Goal: Task Accomplishment & Management: Manage account settings

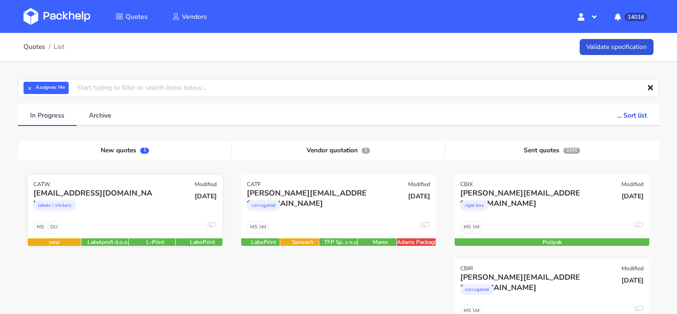
click at [115, 214] on div "labels / stickers" at bounding box center [95, 207] width 125 height 19
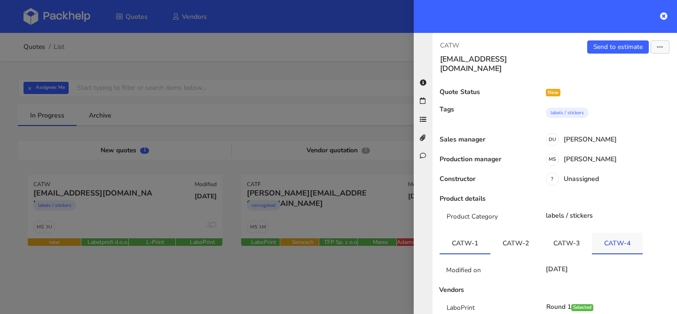
click at [599, 233] on link "CATW-4" at bounding box center [617, 243] width 51 height 21
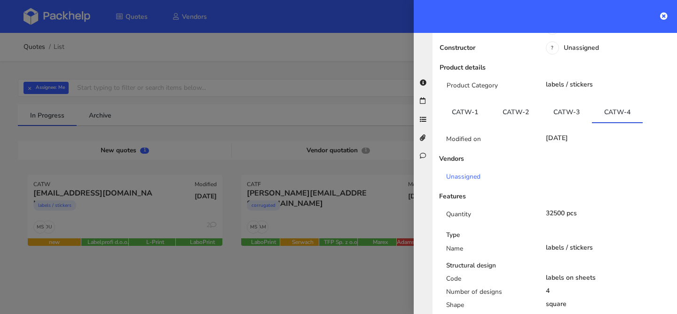
scroll to position [121, 0]
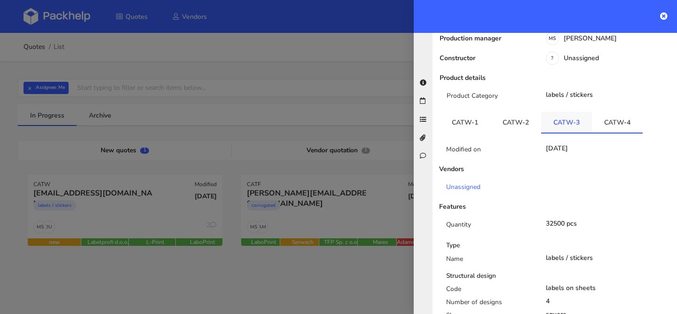
click at [558, 118] on link "CATW-3" at bounding box center [566, 122] width 51 height 21
click at [600, 114] on link "CATW-4" at bounding box center [617, 122] width 51 height 21
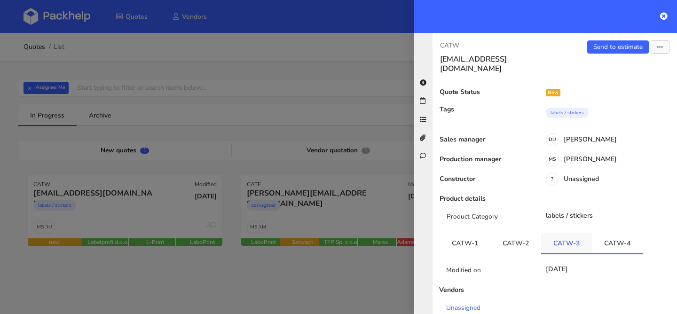
click at [552, 233] on link "CATW-3" at bounding box center [566, 243] width 51 height 21
click at [631, 47] on link "Send to estimate" at bounding box center [618, 46] width 62 height 13
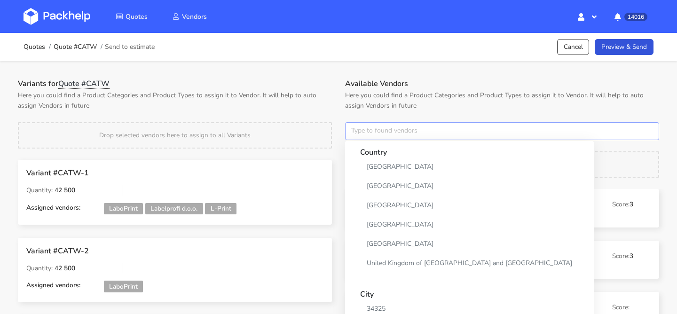
click at [370, 139] on input "text" at bounding box center [502, 131] width 314 height 18
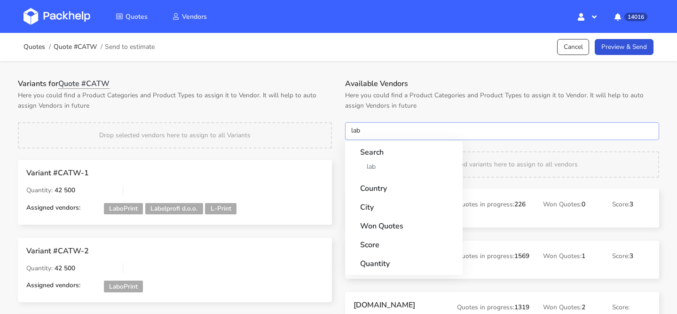
type input "labo"
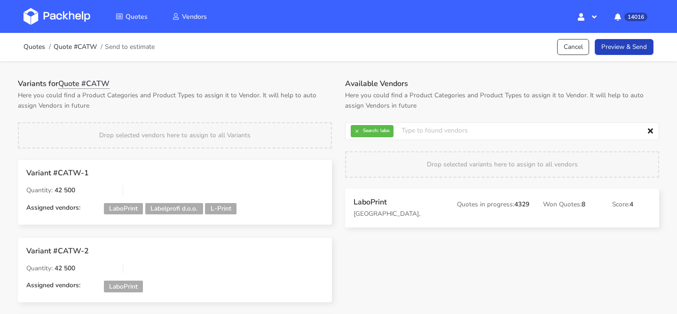
click at [624, 52] on link "Preview & Send" at bounding box center [624, 47] width 59 height 16
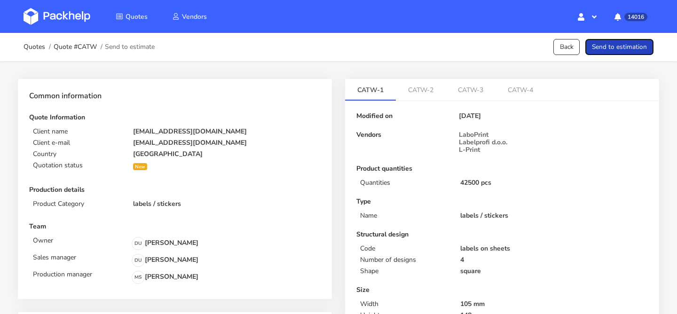
click at [624, 52] on button "Send to estimation" at bounding box center [620, 47] width 68 height 16
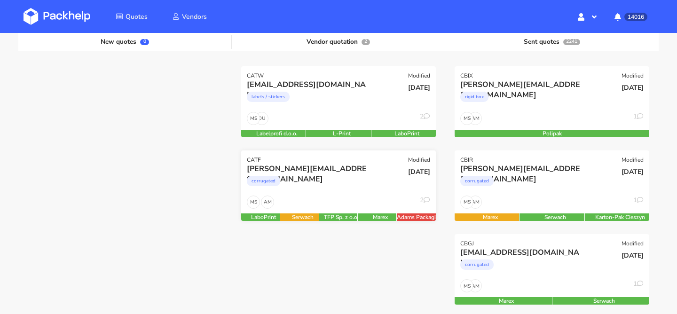
scroll to position [148, 0]
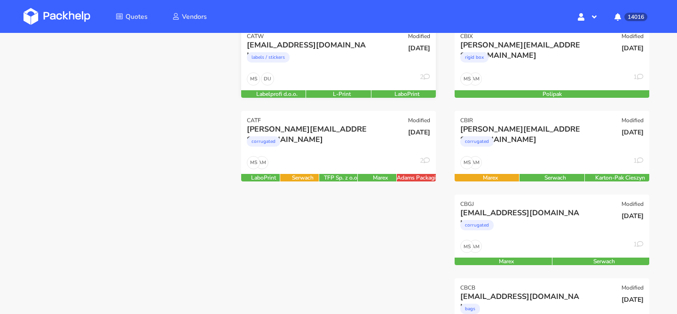
click at [361, 85] on div "DU MS 2" at bounding box center [338, 81] width 195 height 18
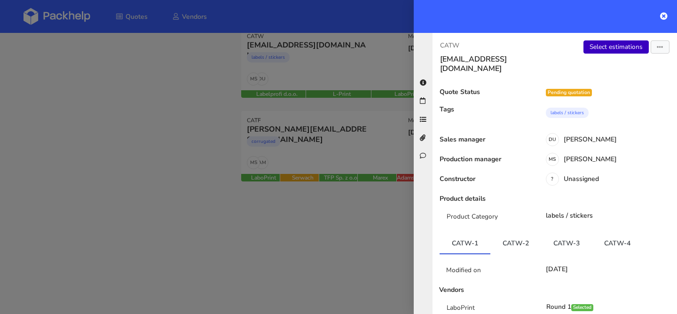
click at [591, 44] on link "Select estimations" at bounding box center [616, 46] width 65 height 13
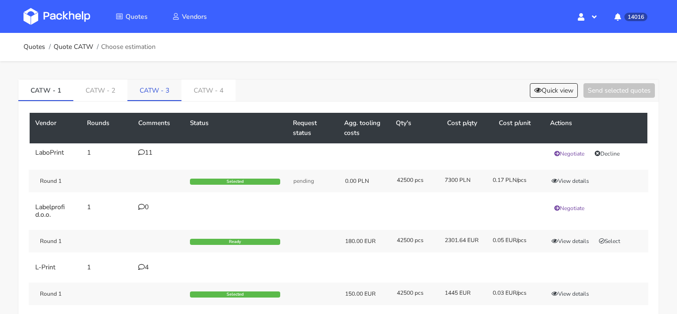
click at [166, 97] on link "CATW - 3" at bounding box center [154, 89] width 54 height 21
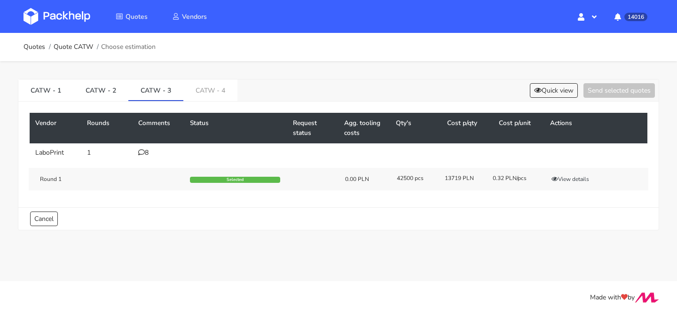
click at [148, 147] on td "8" at bounding box center [159, 152] width 52 height 19
click at [198, 95] on link "CATW - 4" at bounding box center [210, 89] width 54 height 21
click at [153, 151] on div "0" at bounding box center [158, 153] width 40 height 8
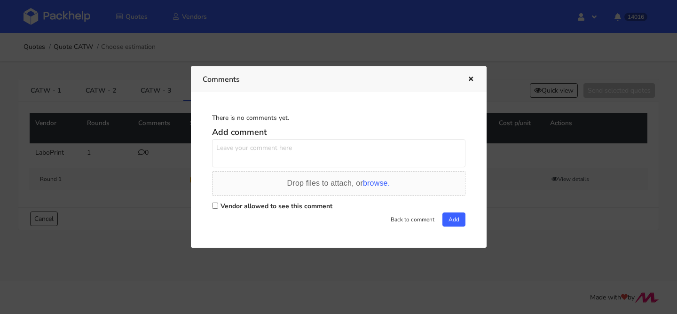
click at [242, 159] on textarea at bounding box center [339, 153] width 254 height 28
type textarea "prośba o przeliczenie jeszcze 4 wariantu / 3 różne ułożenia naklejek na arkuszu…"
click at [251, 206] on label "Vendor allowed to see this comment" at bounding box center [277, 206] width 112 height 9
click at [218, 206] on input "Vendor allowed to see this comment" at bounding box center [215, 206] width 6 height 6
checkbox input "true"
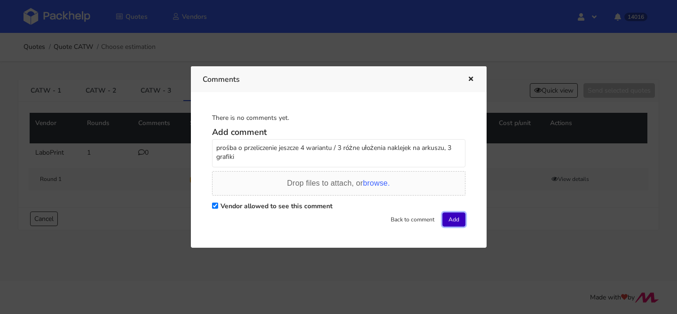
click at [446, 214] on button "Add" at bounding box center [454, 220] width 23 height 14
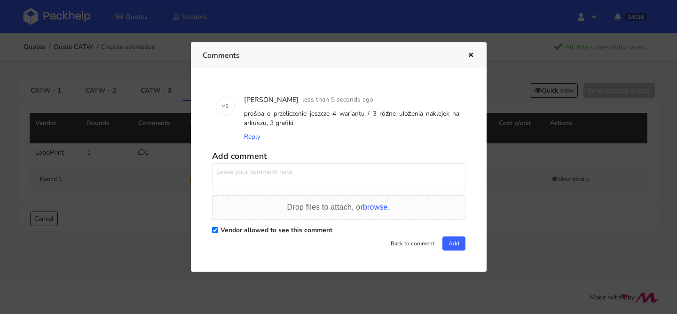
click at [469, 55] on icon "button" at bounding box center [471, 55] width 8 height 7
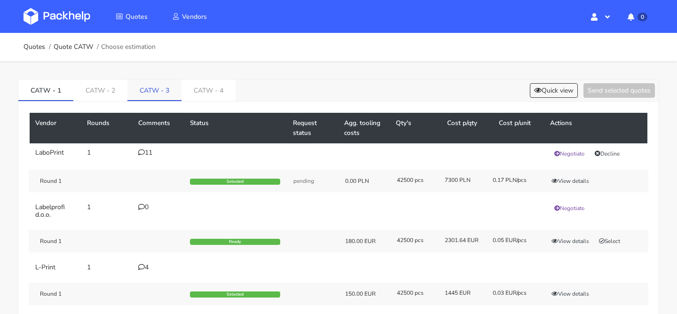
click at [155, 96] on link "CATW - 3" at bounding box center [154, 89] width 54 height 21
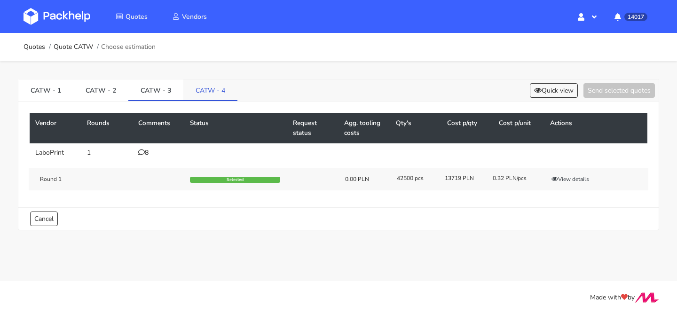
click at [195, 98] on link "CATW - 4" at bounding box center [210, 89] width 54 height 21
click at [154, 96] on link "CATW - 3" at bounding box center [155, 89] width 55 height 21
click at [198, 97] on link "CATW - 4" at bounding box center [210, 89] width 55 height 21
click at [155, 97] on link "CATW - 3" at bounding box center [155, 89] width 55 height 21
click at [214, 95] on link "CATW - 4" at bounding box center [210, 89] width 55 height 21
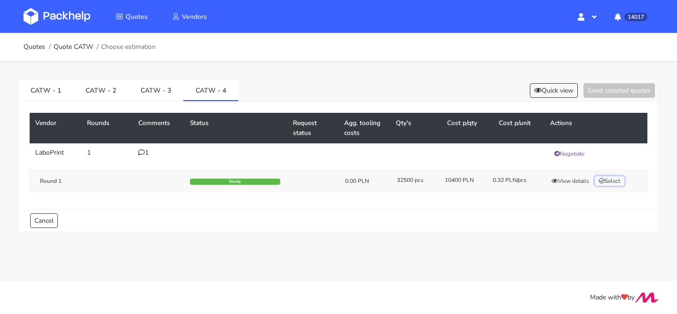
click at [619, 179] on button "Select" at bounding box center [610, 180] width 30 height 9
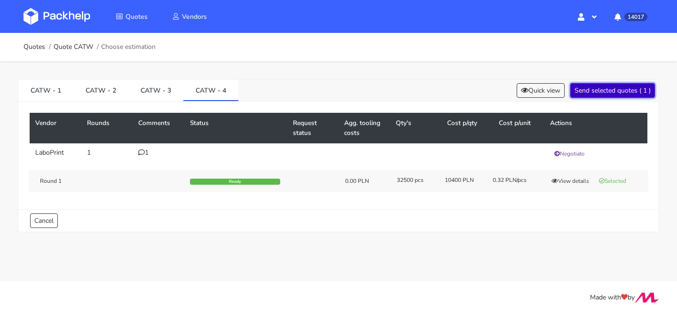
click at [612, 87] on button "Send selected quotes ( 1 )" at bounding box center [612, 90] width 85 height 15
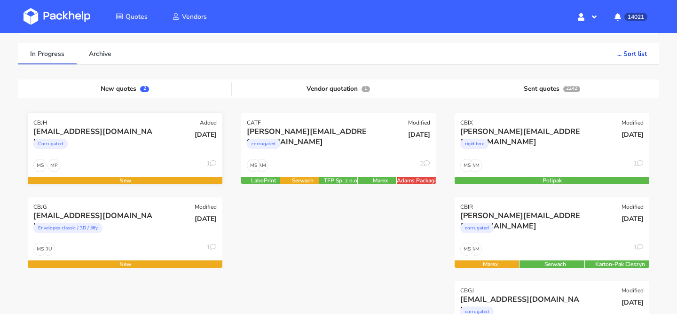
scroll to position [84, 0]
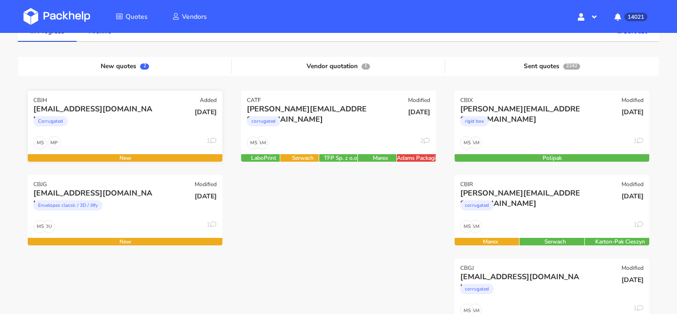
click at [139, 134] on div "[EMAIL_ADDRESS][DOMAIN_NAME] Corrugated" at bounding box center [92, 120] width 131 height 32
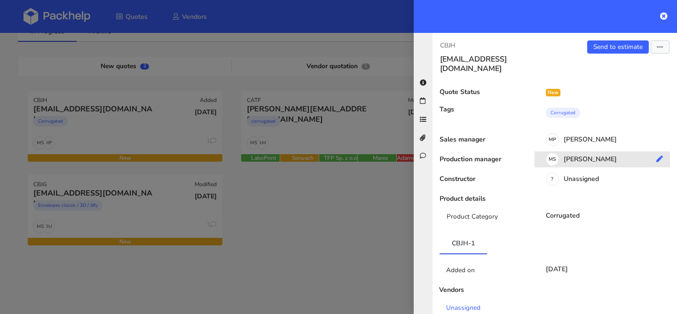
click at [594, 156] on div "[PERSON_NAME]" at bounding box center [606, 161] width 143 height 10
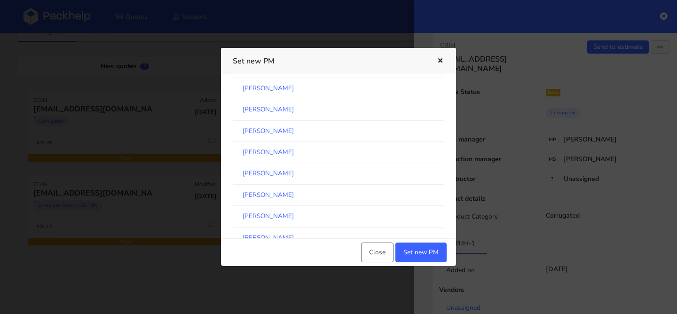
scroll to position [156, 0]
click at [300, 112] on link "[PERSON_NAME]" at bounding box center [339, 111] width 212 height 21
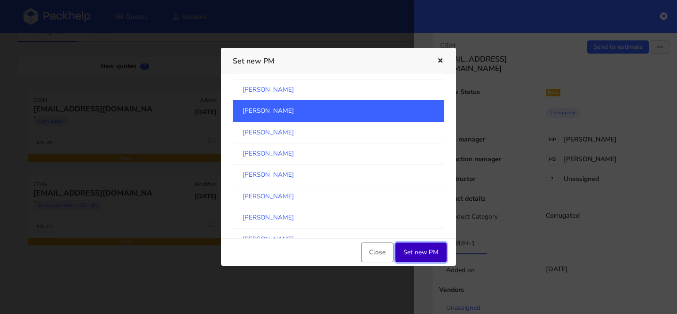
click at [420, 251] on button "Set new PM" at bounding box center [421, 253] width 51 height 20
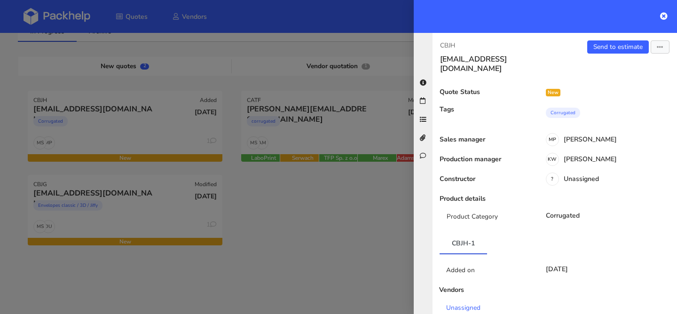
click at [273, 216] on div at bounding box center [338, 157] width 677 height 314
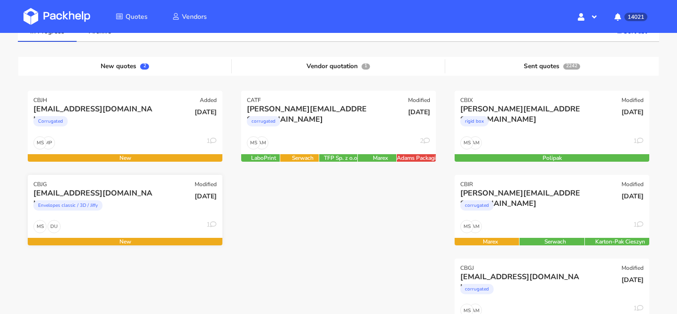
click at [161, 210] on div "[DATE]" at bounding box center [190, 204] width 65 height 32
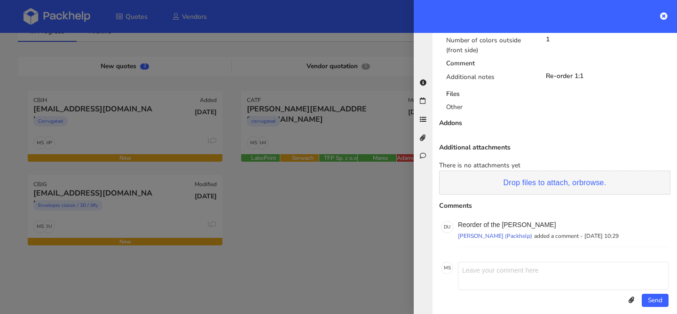
scroll to position [0, 0]
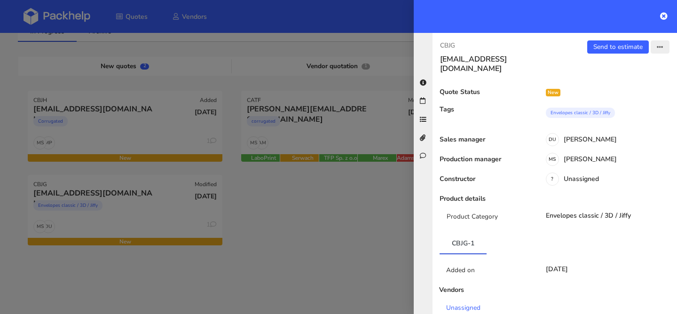
click at [658, 47] on icon "button" at bounding box center [660, 47] width 7 height 7
click at [625, 79] on link "Edit quote" at bounding box center [629, 84] width 83 height 16
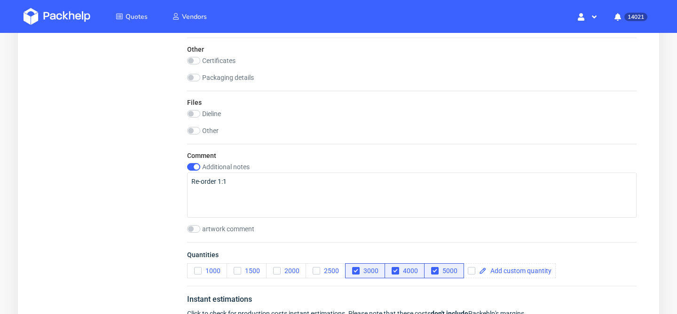
scroll to position [580, 0]
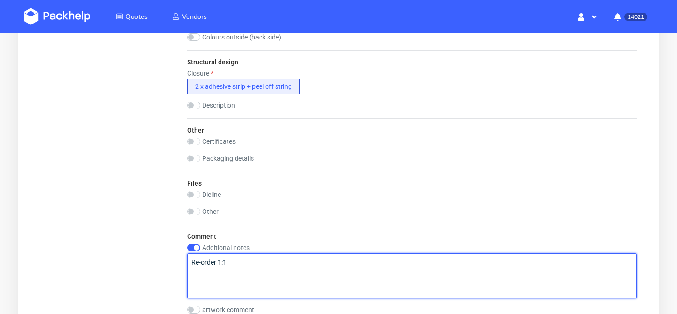
click at [231, 276] on textarea "Re-order 1:1" at bounding box center [412, 276] width 450 height 45
paste textarea "R447123343"
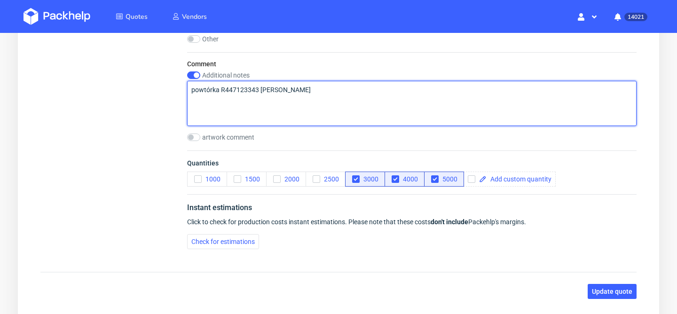
scroll to position [781, 0]
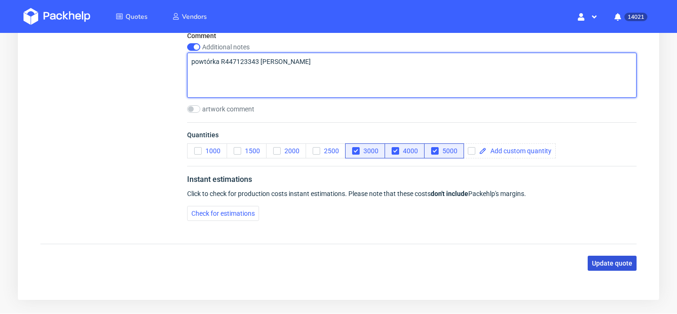
type textarea "powtórka R447123343 [PERSON_NAME]"
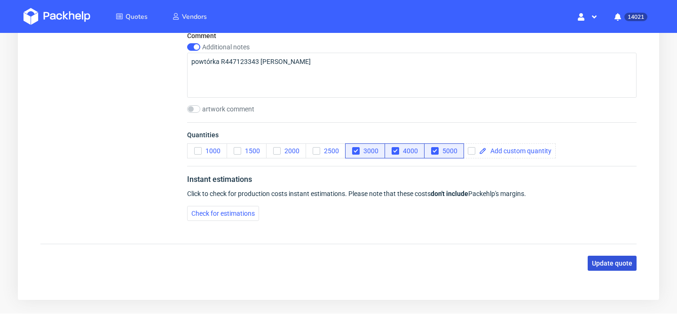
click at [616, 268] on button "Update quote" at bounding box center [612, 263] width 49 height 15
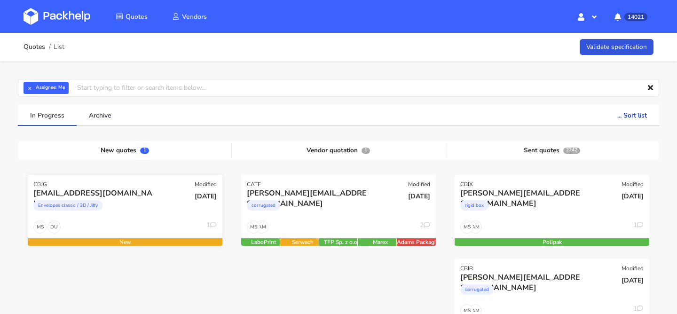
click at [111, 208] on div "Envelopes classic / 3D / Jiffy" at bounding box center [95, 207] width 125 height 19
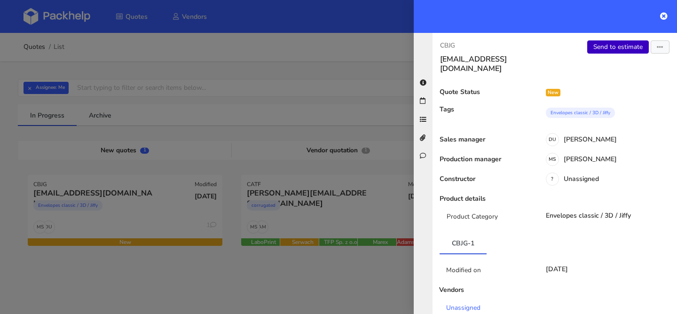
click at [622, 48] on link "Send to estimate" at bounding box center [618, 46] width 62 height 13
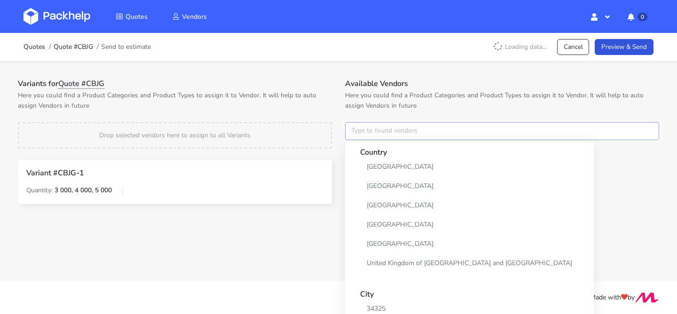
click at [375, 128] on input "text" at bounding box center [502, 131] width 314 height 18
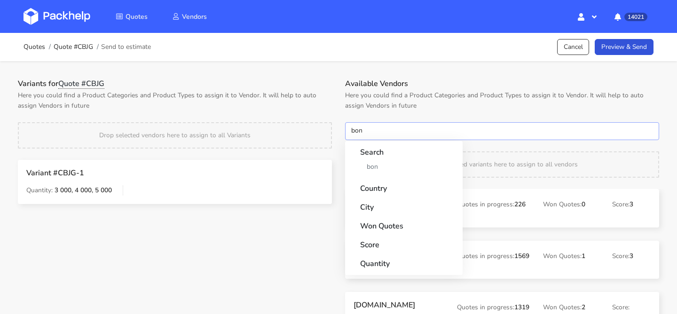
type input "bong"
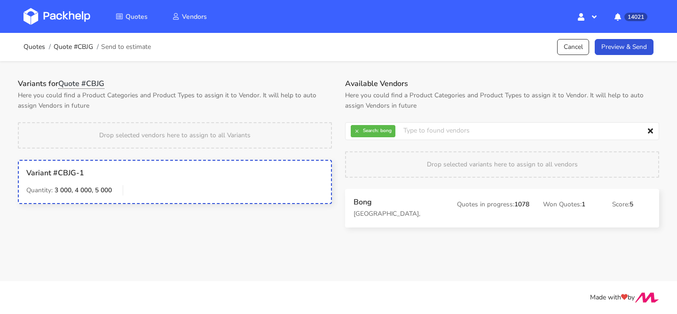
drag, startPoint x: 362, startPoint y: 194, endPoint x: 233, endPoint y: 194, distance: 128.9
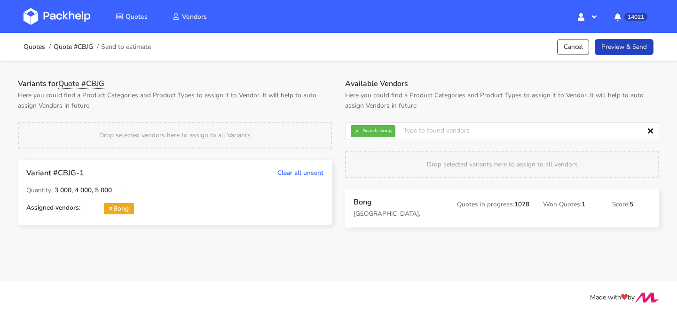
click at [633, 39] on div "Quotes Quote #CBJG Send to estimate Cancel Preview & Send" at bounding box center [339, 47] width 630 height 19
click at [633, 39] on link "Preview & Send" at bounding box center [624, 47] width 59 height 16
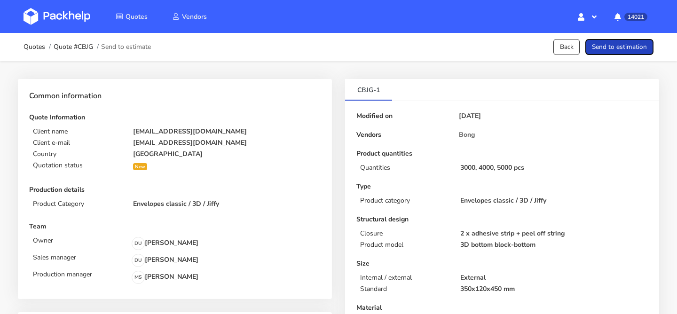
click at [633, 39] on button "Send to estimation" at bounding box center [620, 47] width 68 height 16
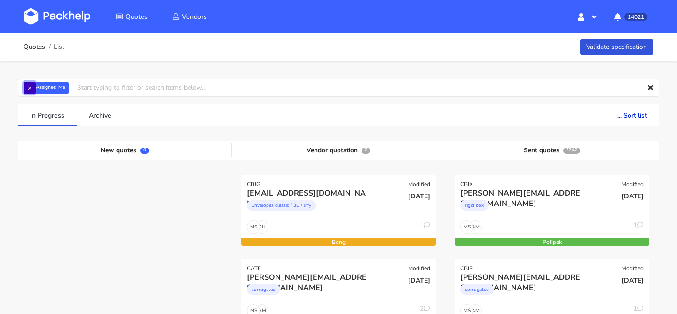
click at [33, 86] on button "×" at bounding box center [30, 88] width 12 height 12
click at [33, 86] on input "text" at bounding box center [339, 88] width 642 height 18
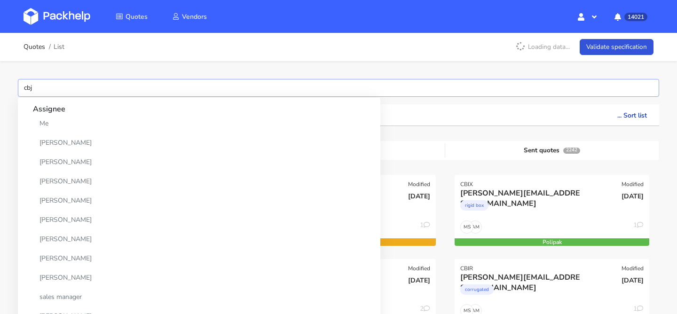
type input "cbjh"
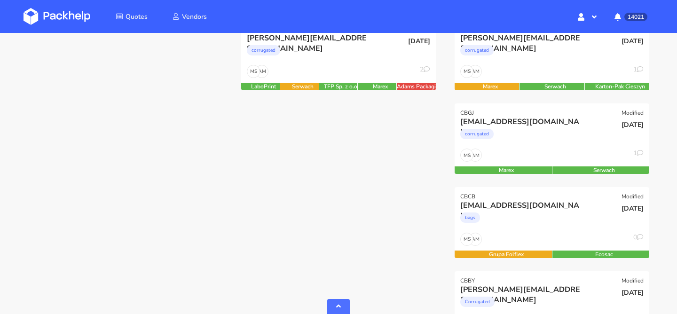
scroll to position [249, 0]
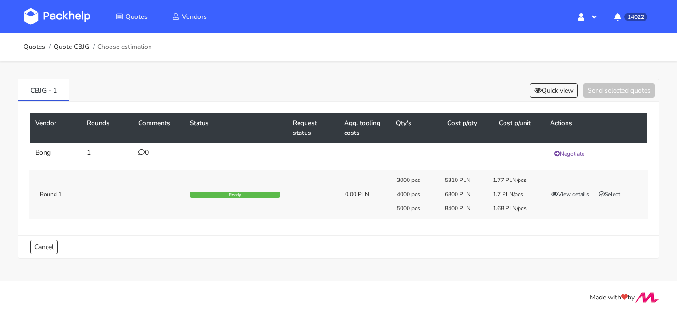
click at [619, 199] on div "3000 pcs 5310 PLN 1.77 PLN/pcs 4000 pcs 6800 PLN 1.7 PLN/pcs 5000 pcs 8400 PLN …" at bounding box center [519, 194] width 258 height 36
click at [617, 196] on button "Select" at bounding box center [610, 194] width 30 height 9
click at [615, 93] on button "Send selected quotes ( 1 )" at bounding box center [612, 90] width 85 height 15
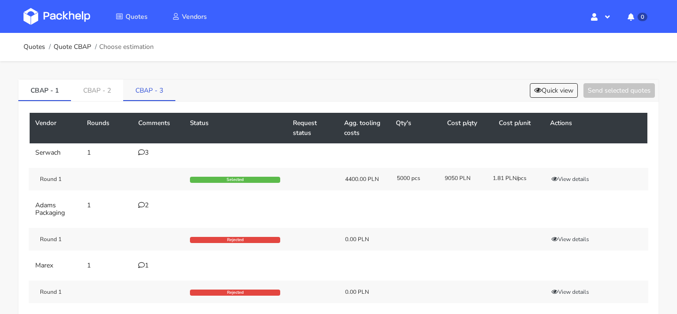
click at [160, 95] on link "CBAP - 3" at bounding box center [149, 89] width 52 height 21
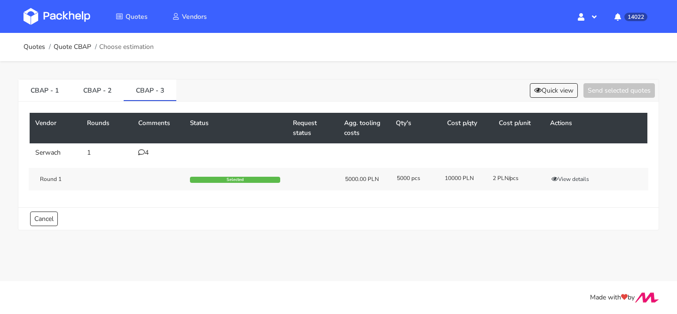
click at [547, 98] on div "CBAP - 1 CBAP - 2 CBAP - 3 Quick view Send selected quotes" at bounding box center [338, 90] width 641 height 22
click at [552, 88] on button "Quick view" at bounding box center [554, 90] width 48 height 15
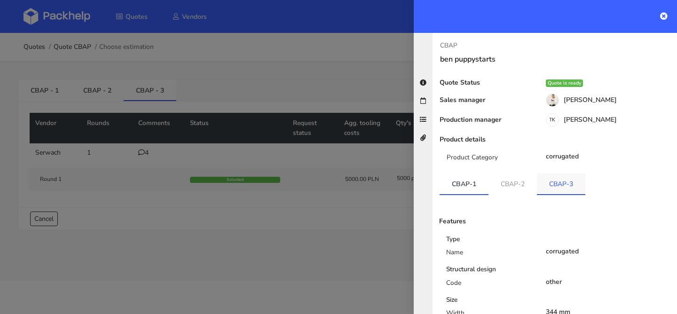
click at [560, 188] on link "CBAP-3" at bounding box center [561, 184] width 48 height 21
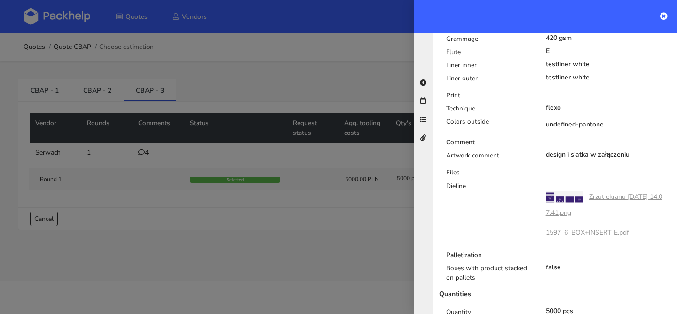
scroll to position [417, 0]
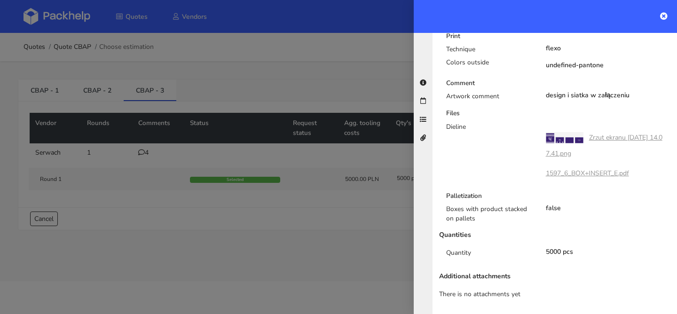
click at [333, 213] on div at bounding box center [338, 157] width 677 height 314
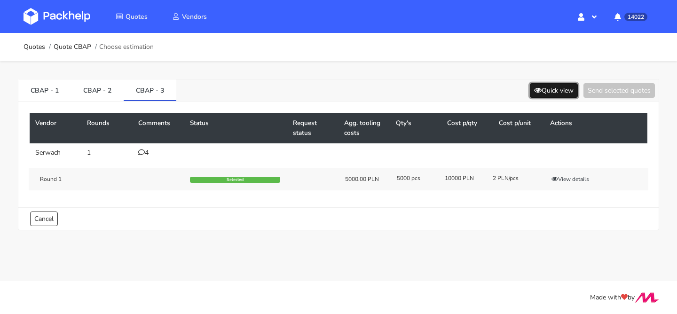
click at [550, 87] on button "Quick view" at bounding box center [554, 90] width 48 height 15
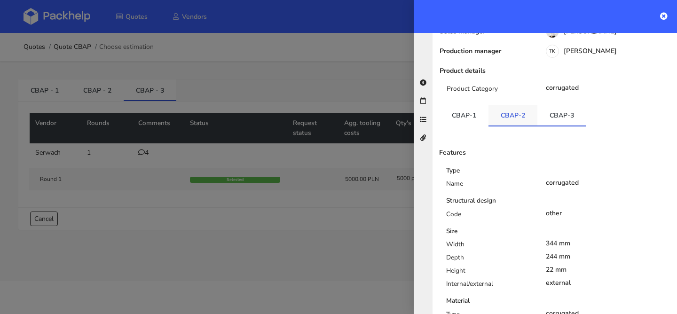
click at [514, 110] on link "CBAP-2" at bounding box center [513, 115] width 49 height 21
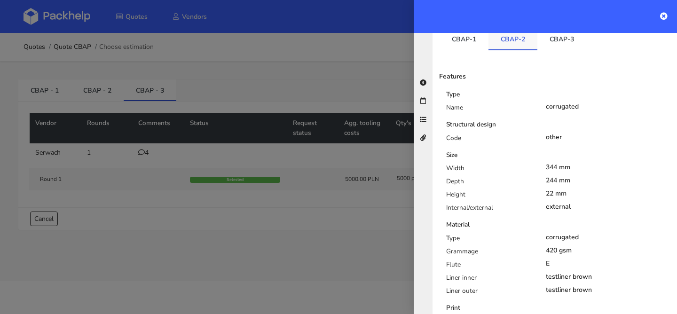
scroll to position [32, 0]
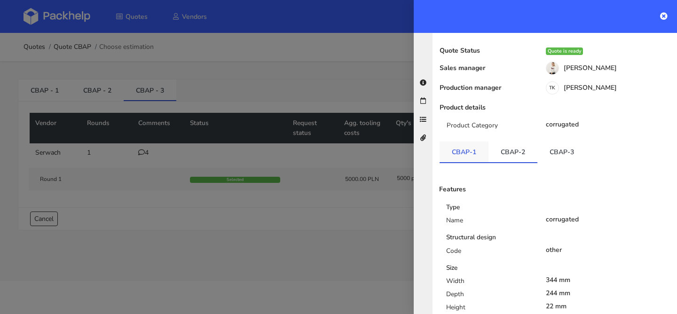
click at [464, 142] on link "CBAP-1" at bounding box center [464, 152] width 49 height 21
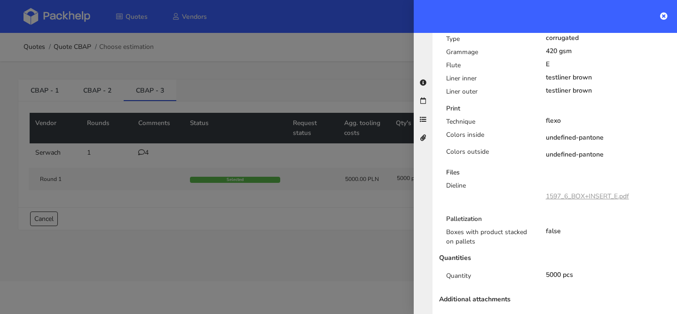
scroll to position [348, 0]
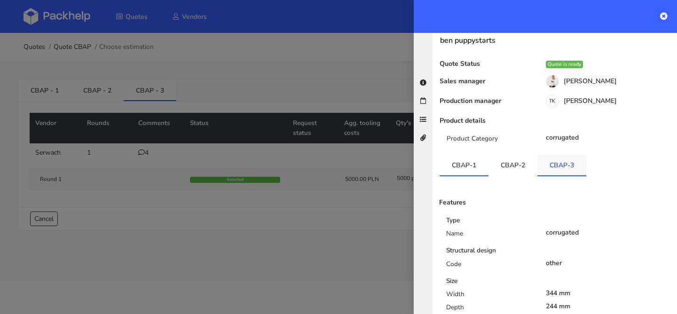
click at [546, 158] on link "CBAP-3" at bounding box center [562, 165] width 49 height 21
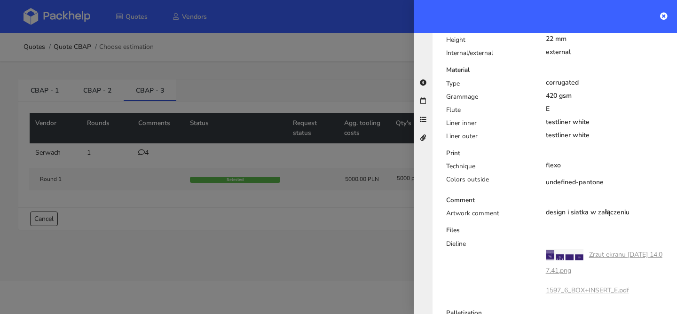
scroll to position [405, 0]
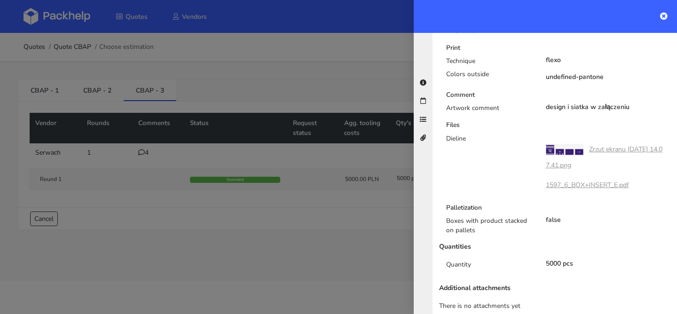
click at [321, 165] on div at bounding box center [338, 157] width 677 height 314
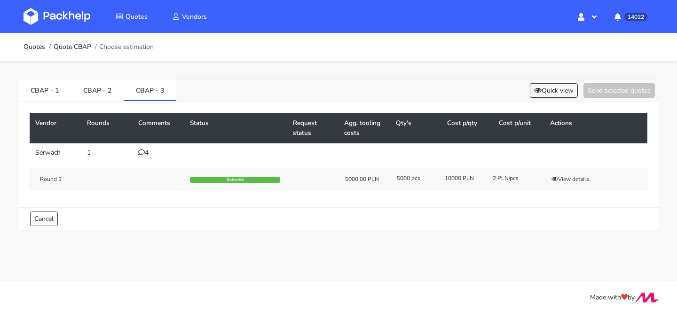
click at [147, 153] on div "4" at bounding box center [158, 153] width 40 height 8
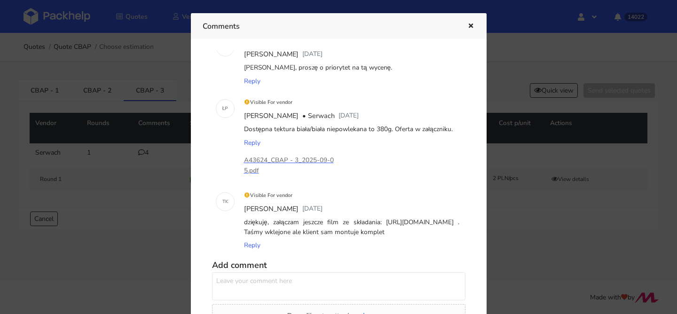
scroll to position [105, 0]
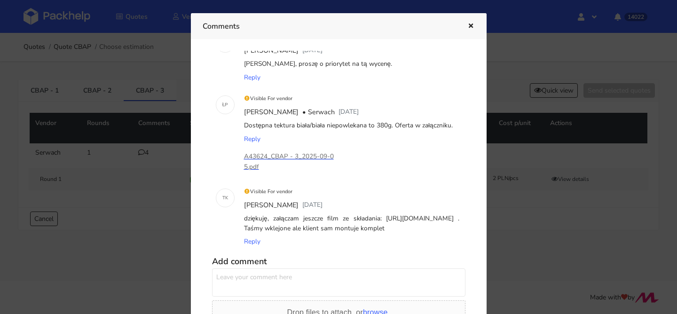
click at [308, 158] on p "A43624_CBAP - 3_2025-09-05.pdf" at bounding box center [291, 161] width 94 height 21
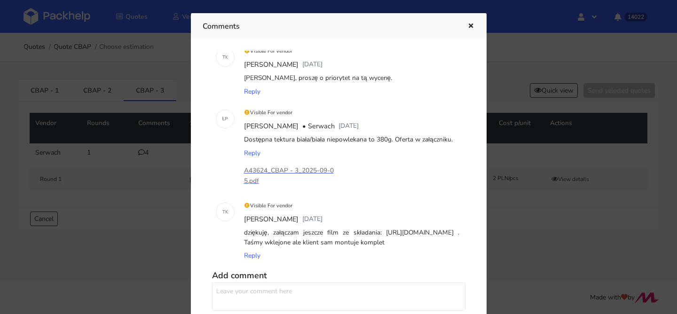
scroll to position [89, 0]
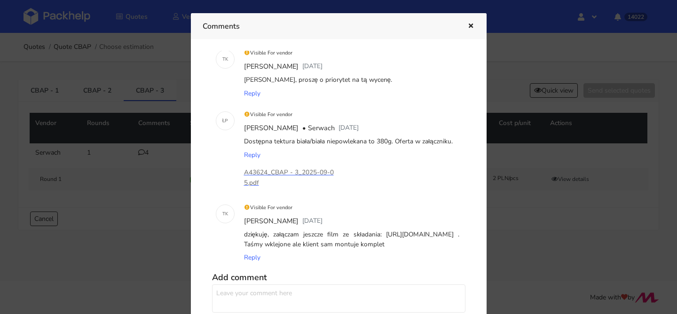
click at [470, 26] on icon "button" at bounding box center [471, 26] width 8 height 7
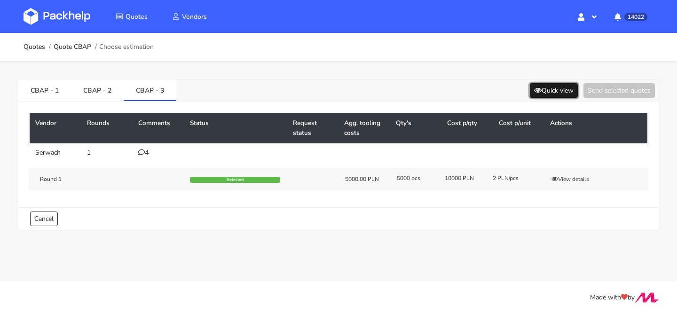
click at [530, 89] on button "Quick view" at bounding box center [554, 90] width 48 height 15
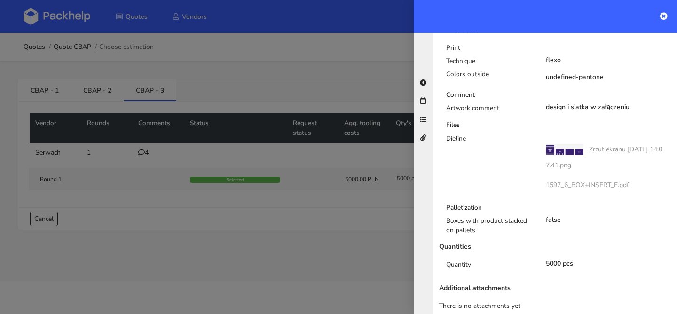
click at [599, 147] on link "Zrzut ekranu [DATE] 14.07.41.png" at bounding box center [604, 157] width 117 height 25
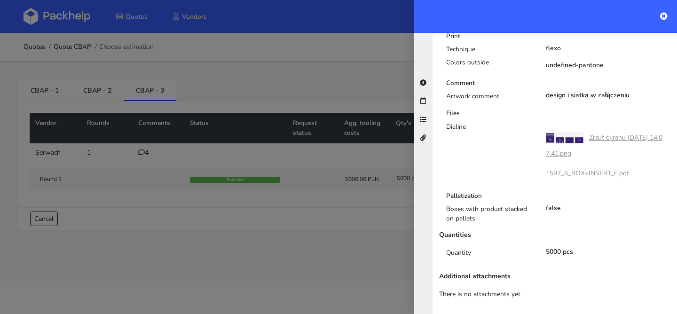
click at [392, 215] on div at bounding box center [338, 157] width 677 height 314
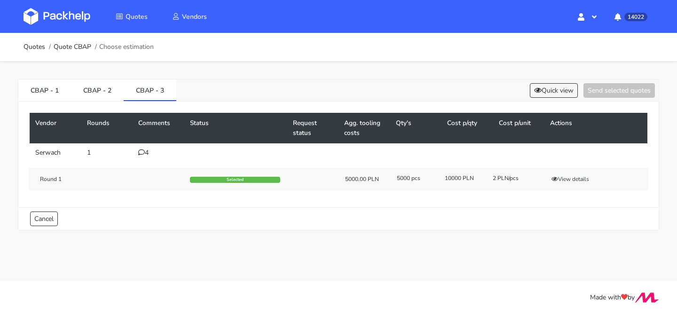
click at [149, 151] on div "4" at bounding box center [158, 153] width 40 height 8
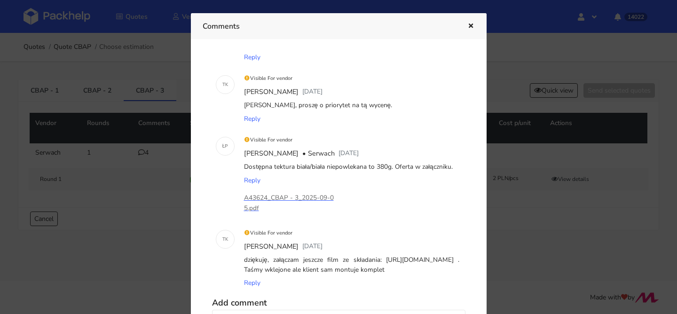
scroll to position [137, 0]
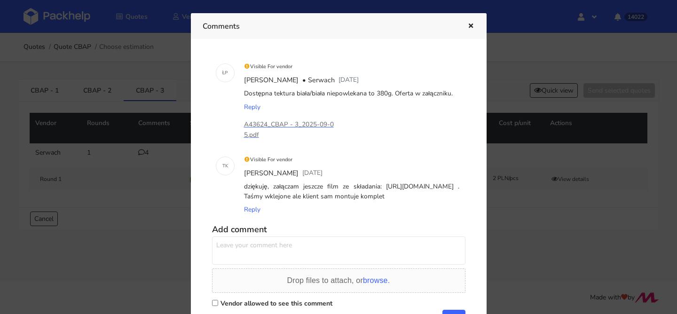
click at [275, 235] on div "Add comment Drop files to attach, or browse. Vendor allowed to see this comment…" at bounding box center [339, 272] width 254 height 103
click at [269, 242] on textarea at bounding box center [339, 251] width 254 height 28
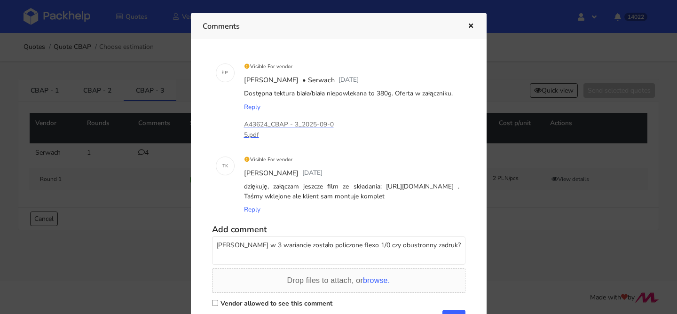
type textarea "Panie Łukaszu w 3 wariancie zostało policzone flexo 1/0 czy obustronny zadruk?"
click at [270, 298] on div "Vendor allowed to see this comment" at bounding box center [339, 303] width 254 height 13
click at [268, 299] on label "Vendor allowed to see this comment" at bounding box center [277, 303] width 112 height 9
click at [218, 300] on input "Vendor allowed to see this comment" at bounding box center [215, 303] width 6 height 6
checkbox input "true"
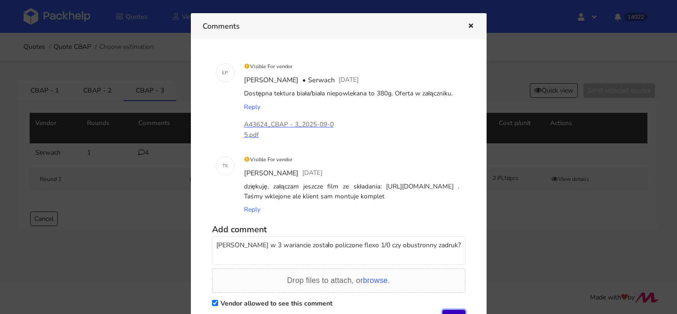
click at [451, 310] on button "Add" at bounding box center [454, 317] width 23 height 14
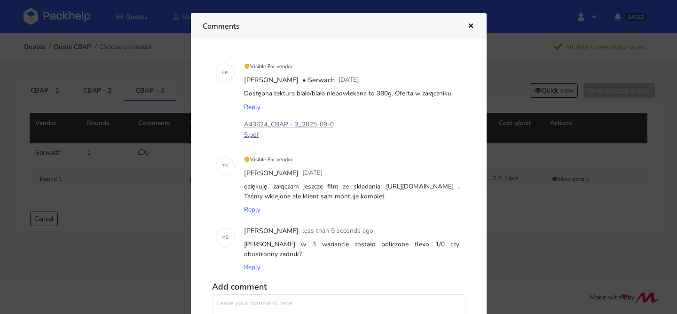
click at [469, 27] on icon "button" at bounding box center [471, 26] width 8 height 7
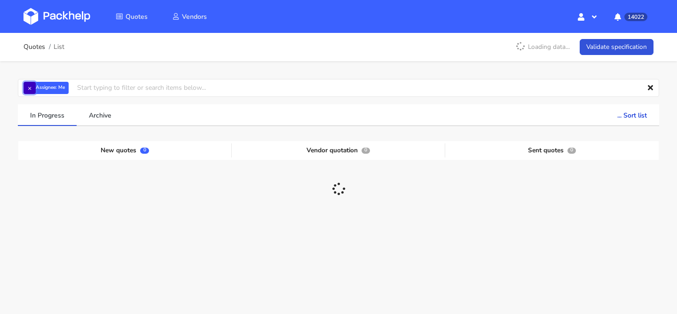
click at [32, 88] on button "×" at bounding box center [30, 88] width 12 height 12
click at [32, 88] on input "text" at bounding box center [339, 88] width 642 height 18
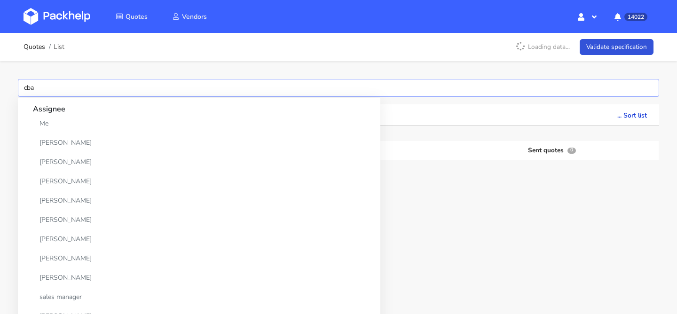
type input "cbap"
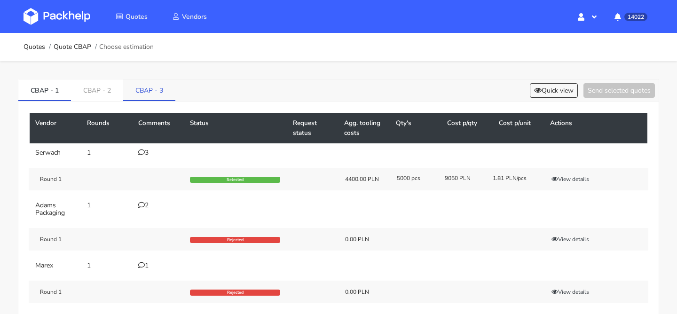
click at [160, 87] on link "CBAP - 3" at bounding box center [149, 89] width 52 height 21
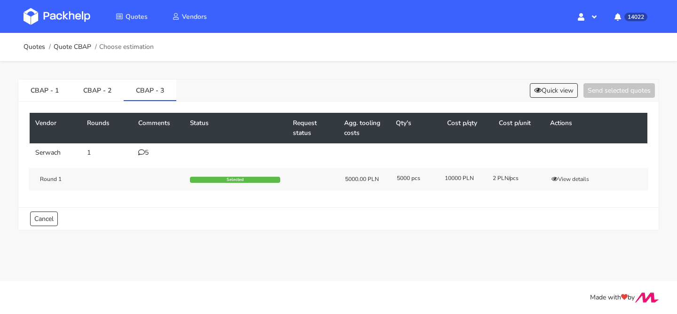
click at [148, 150] on div "5" at bounding box center [158, 153] width 40 height 8
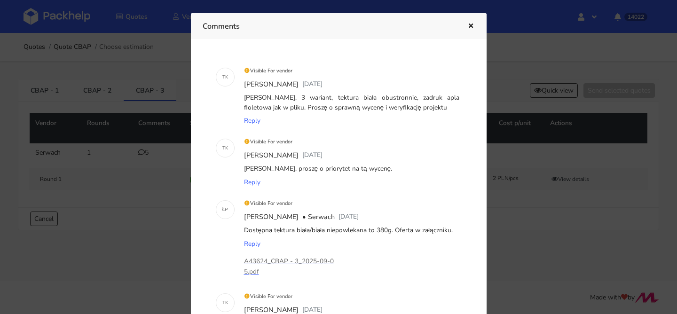
scroll to position [208, 0]
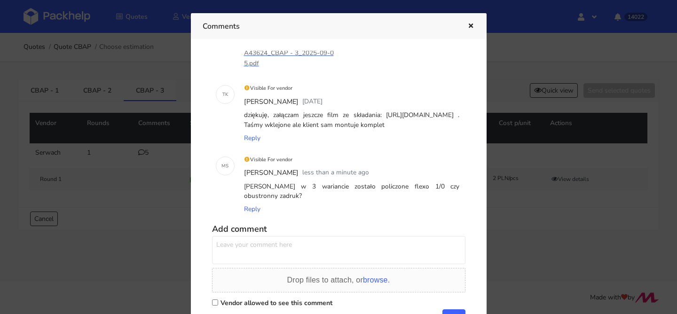
click at [471, 19] on div "Comments" at bounding box center [339, 26] width 296 height 26
click at [471, 27] on icon "button" at bounding box center [471, 26] width 8 height 7
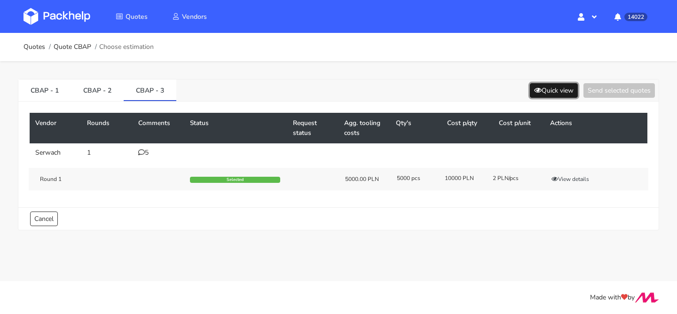
click at [560, 90] on button "Quick view" at bounding box center [554, 90] width 48 height 15
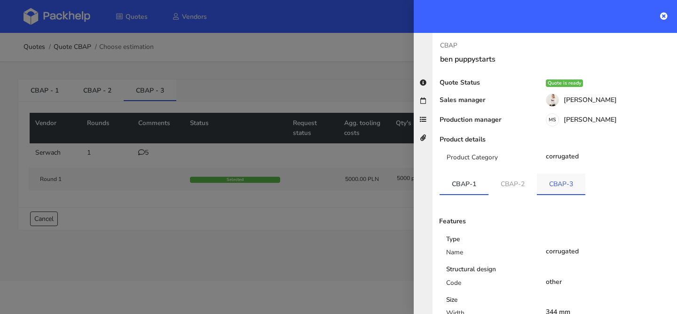
click at [543, 189] on link "CBAP-3" at bounding box center [561, 184] width 48 height 21
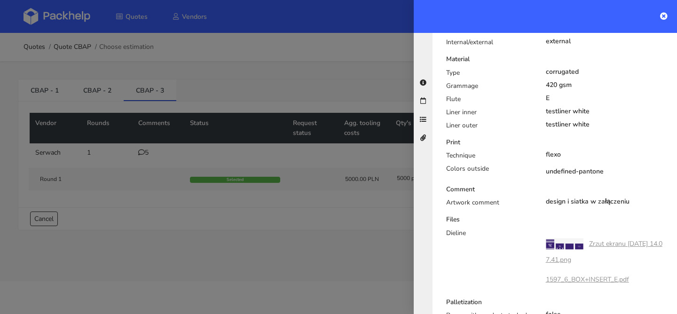
scroll to position [311, 0]
click at [273, 198] on div at bounding box center [338, 157] width 677 height 314
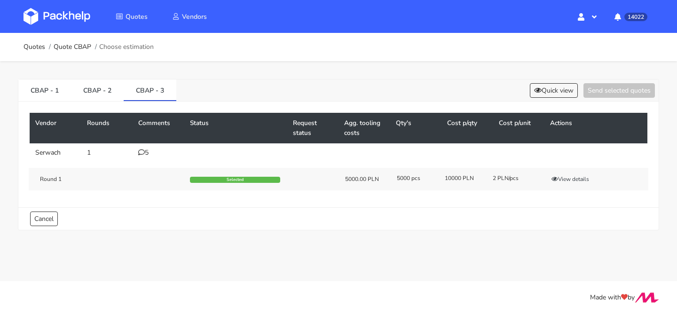
click at [146, 154] on div "5" at bounding box center [158, 153] width 40 height 8
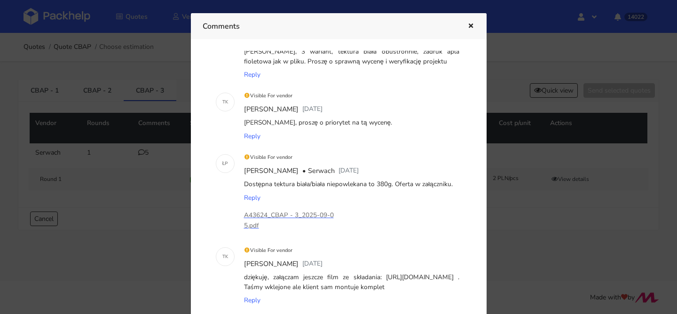
scroll to position [49, 0]
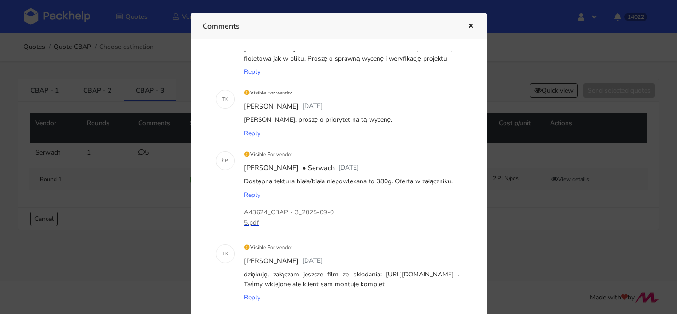
click at [292, 209] on p "A43624_CBAP - 3_2025-09-05.pdf" at bounding box center [291, 217] width 94 height 21
click at [140, 210] on div at bounding box center [338, 157] width 677 height 314
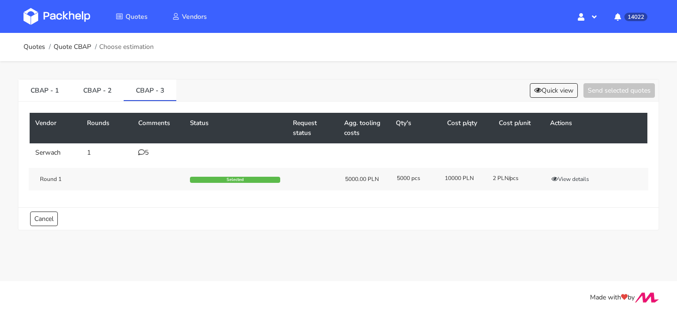
click at [148, 156] on div "5" at bounding box center [158, 153] width 40 height 8
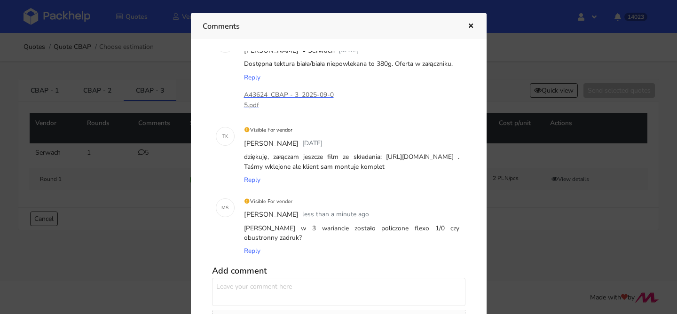
scroll to position [172, 0]
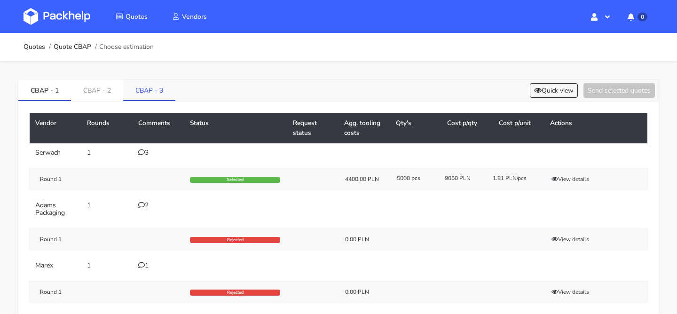
click at [148, 91] on link "CBAP - 3" at bounding box center [149, 89] width 52 height 21
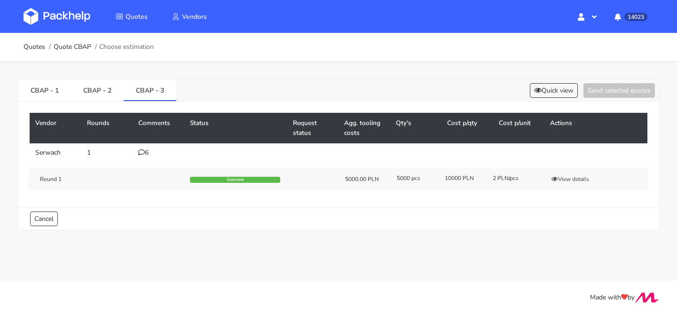
click at [142, 155] on icon at bounding box center [141, 152] width 7 height 7
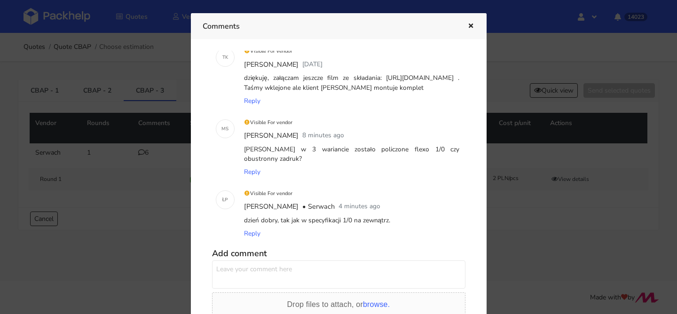
scroll to position [243, 0]
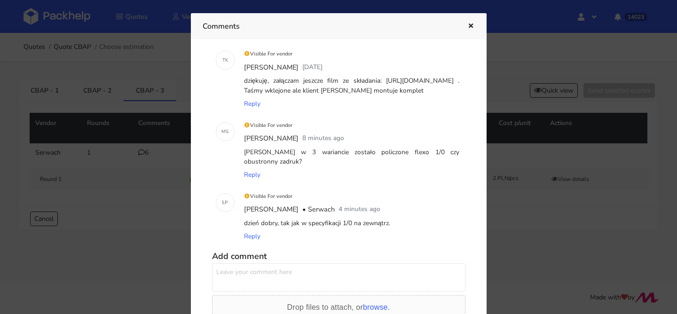
click at [468, 25] on icon "button" at bounding box center [471, 26] width 8 height 7
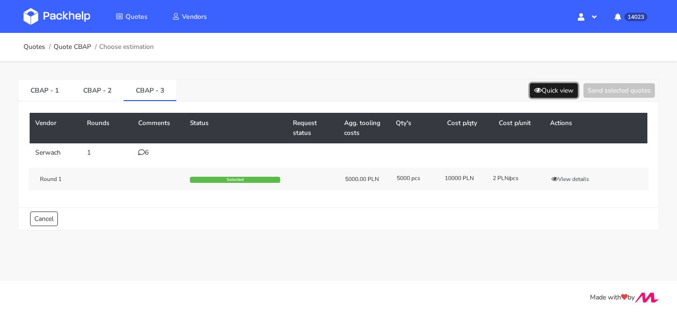
click at [548, 90] on button "Quick view" at bounding box center [554, 90] width 48 height 15
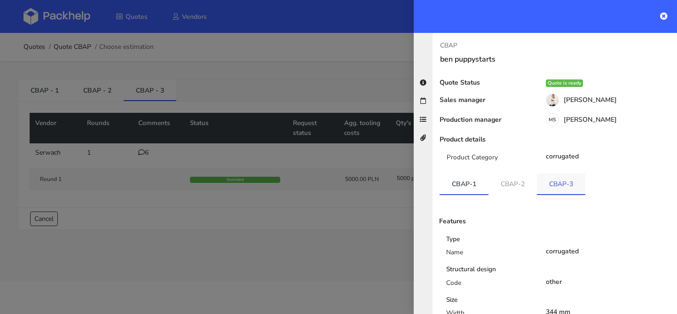
click at [547, 184] on link "CBAP-3" at bounding box center [561, 184] width 48 height 21
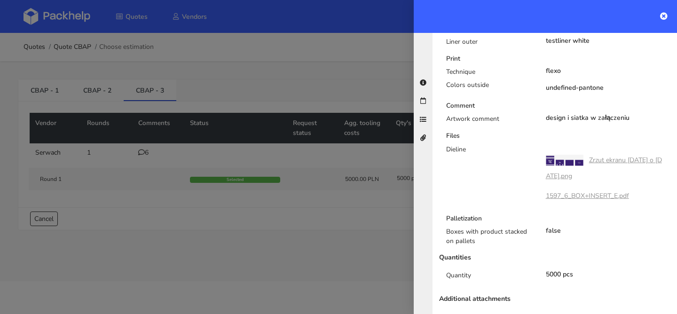
scroll to position [396, 0]
click at [635, 158] on link "Zrzut ekranu 2025-09-4 o 14.07.41.png" at bounding box center [604, 166] width 116 height 25
click at [563, 194] on link "1597_6_BOX+INSERT_E.pdf" at bounding box center [587, 194] width 83 height 9
click at [0, 33] on div "Quotes Quote CBAP Choose estimation CBAP - 1 CBAP - 2 CBAP - 3 Quick view Send …" at bounding box center [338, 138] width 677 height 211
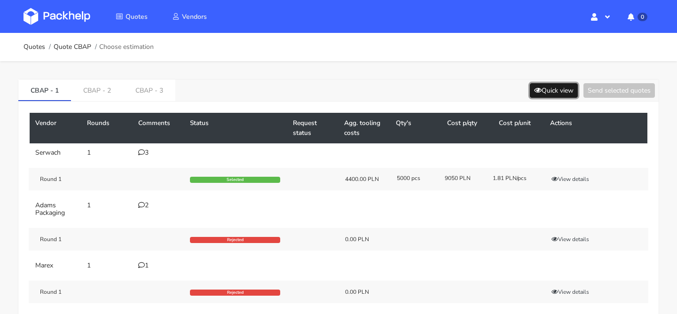
click at [537, 89] on icon at bounding box center [538, 90] width 8 height 7
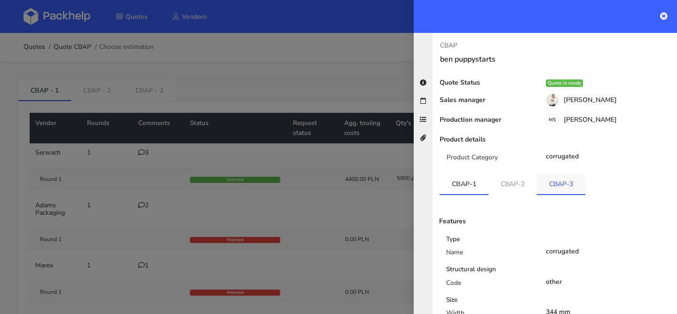
click at [551, 190] on link "CBAP-3" at bounding box center [561, 184] width 48 height 21
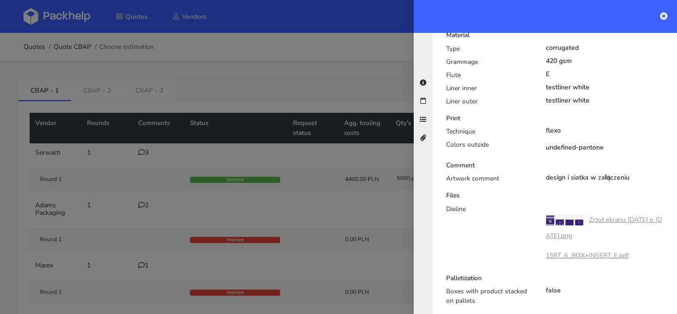
scroll to position [349, 0]
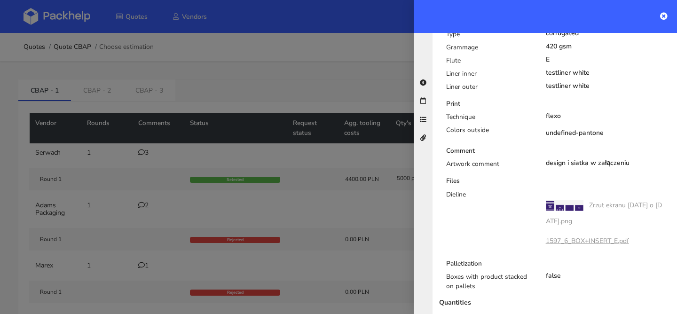
click at [163, 71] on div at bounding box center [338, 157] width 677 height 314
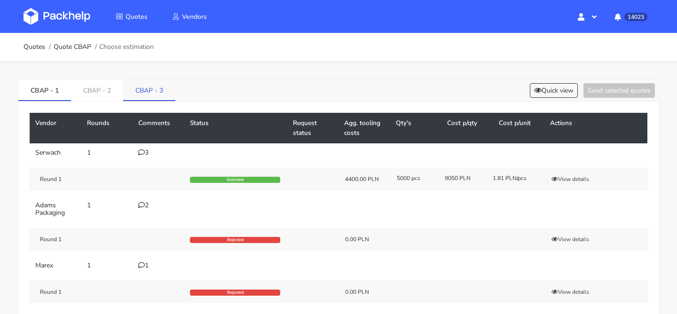
click at [149, 95] on link "CBAP - 3" at bounding box center [149, 89] width 52 height 21
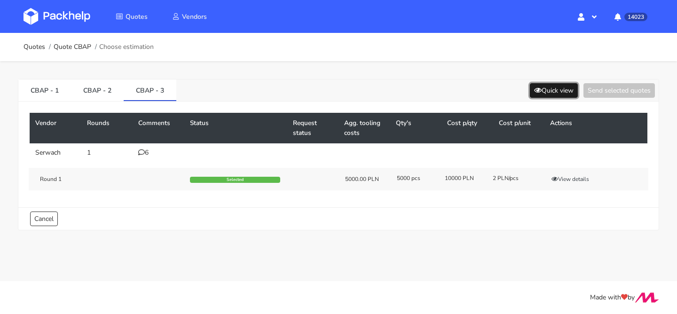
click at [569, 84] on button "Quick view" at bounding box center [554, 90] width 48 height 15
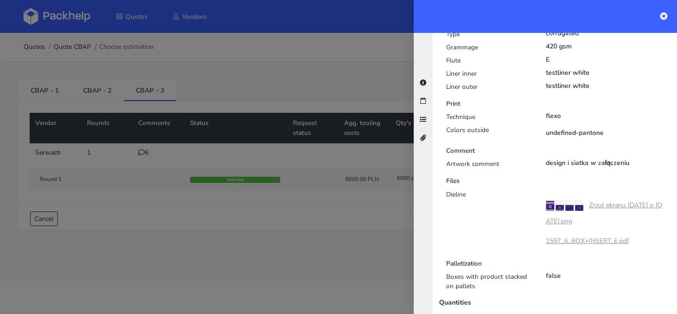
scroll to position [0, 0]
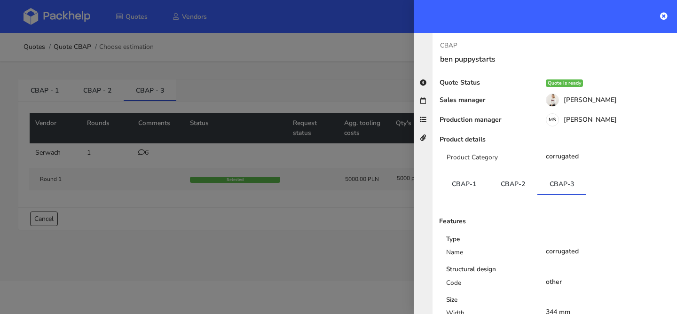
click at [519, 181] on link "CBAP-2" at bounding box center [513, 184] width 49 height 21
click at [554, 181] on link "CBAP-3" at bounding box center [562, 184] width 49 height 21
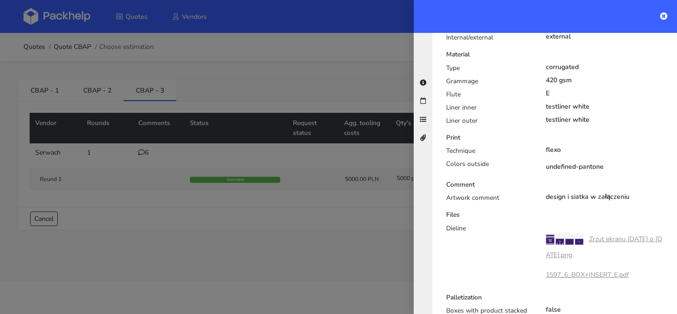
scroll to position [316, 0]
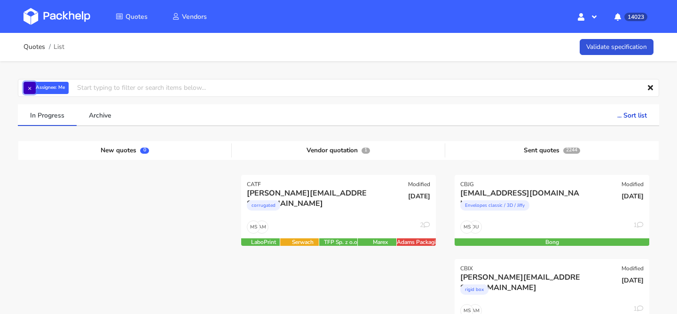
click at [26, 89] on button "×" at bounding box center [30, 88] width 12 height 12
click at [26, 89] on input "text" at bounding box center [339, 88] width 642 height 18
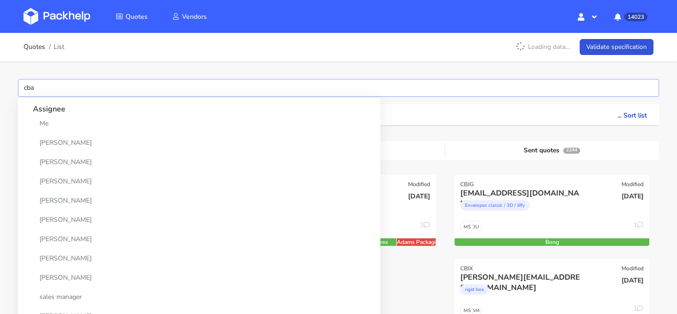
type input "cbap"
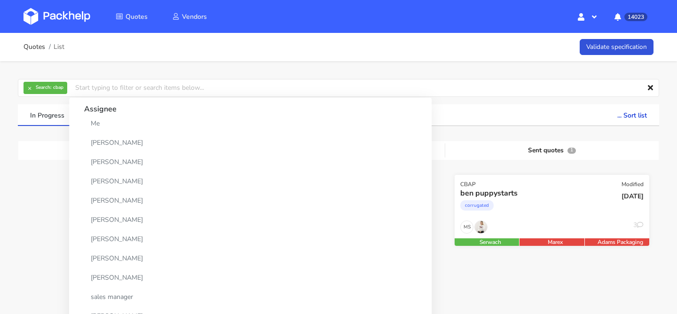
click at [513, 202] on div "corrugated" at bounding box center [522, 207] width 125 height 19
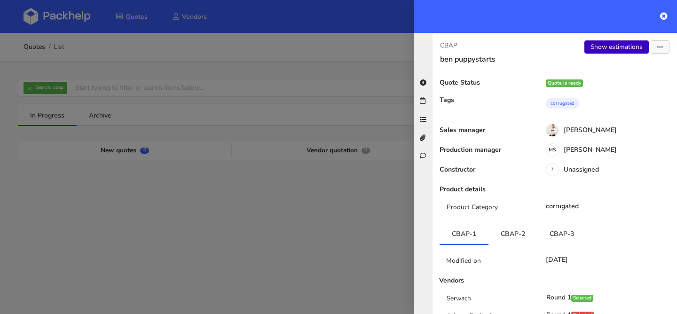
click at [605, 49] on link "Show estimations" at bounding box center [617, 46] width 64 height 13
click at [659, 48] on icon "button" at bounding box center [660, 47] width 7 height 7
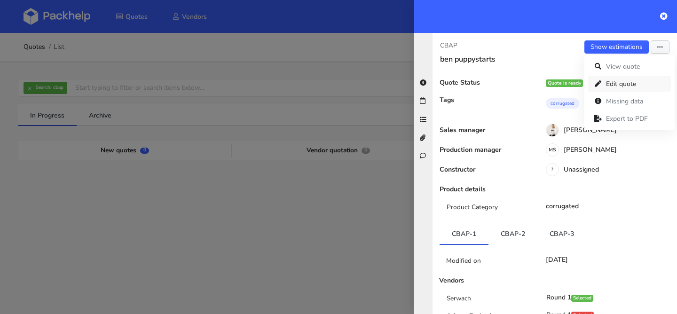
click at [630, 80] on link "Edit quote" at bounding box center [629, 84] width 83 height 16
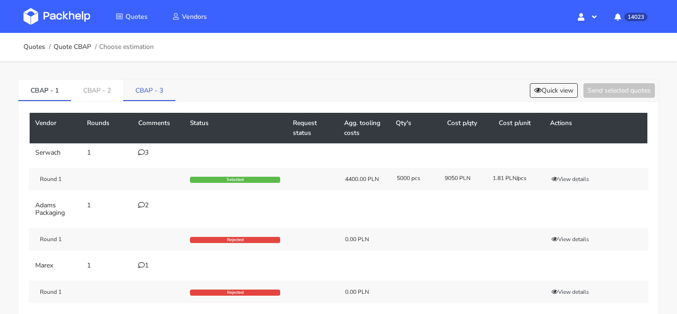
click at [153, 94] on link "CBAP - 3" at bounding box center [149, 89] width 52 height 21
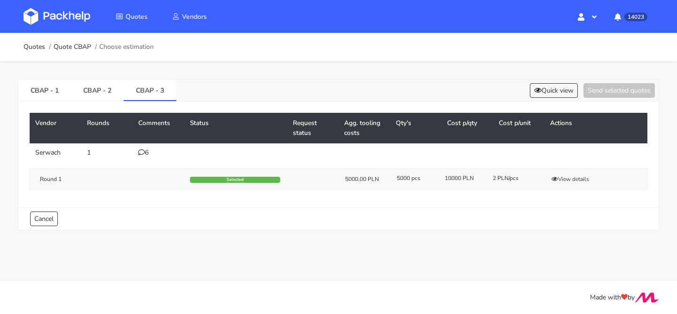
click at [141, 151] on icon at bounding box center [141, 152] width 7 height 7
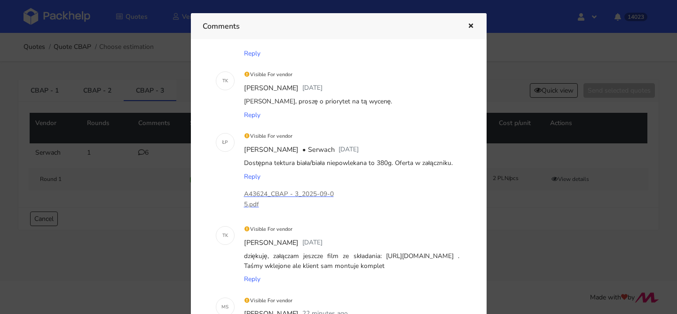
scroll to position [71, 0]
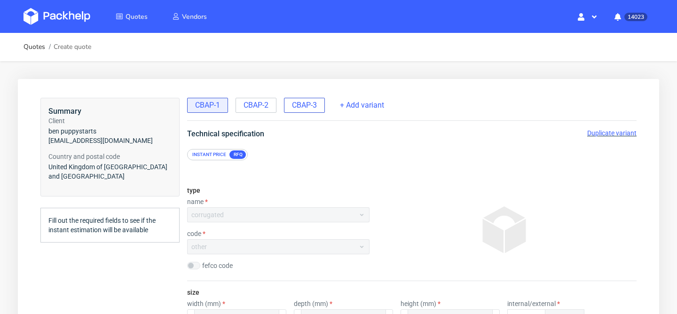
click at [311, 106] on span "CBAP-3" at bounding box center [304, 105] width 25 height 10
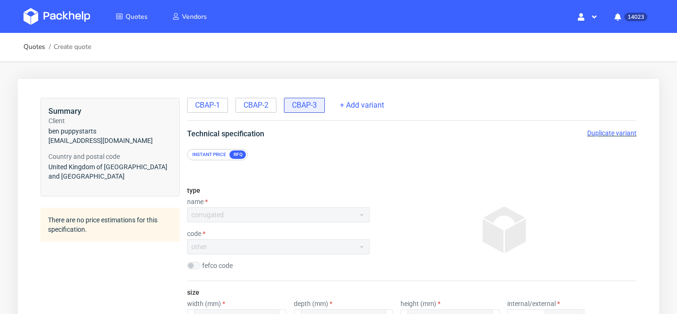
click at [621, 133] on span "Duplicate variant" at bounding box center [611, 133] width 49 height 8
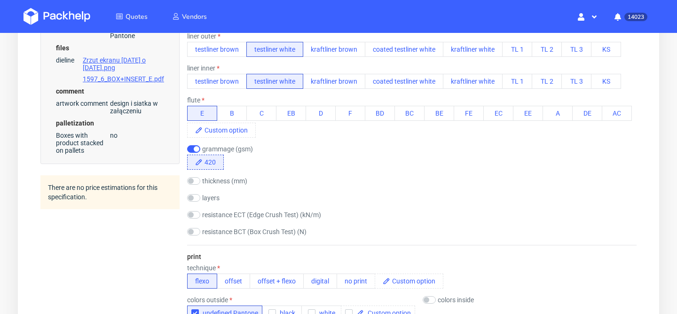
scroll to position [396, 0]
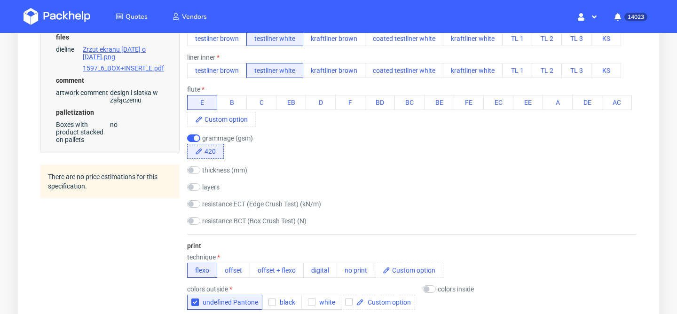
click at [206, 151] on span "420" at bounding box center [213, 151] width 21 height 14
click at [297, 173] on div "thickness (mm)" at bounding box center [412, 170] width 450 height 9
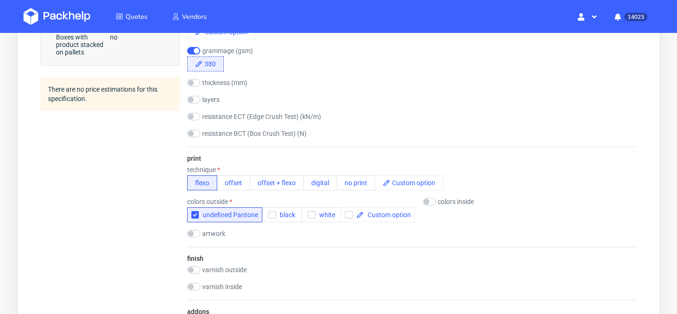
scroll to position [483, 0]
click at [430, 203] on input "checkbox" at bounding box center [429, 202] width 13 height 8
checkbox input "true"
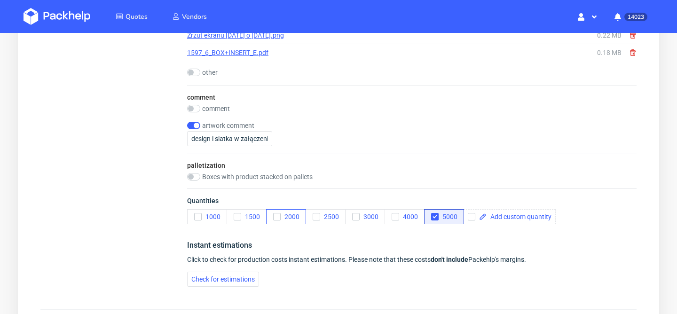
scroll to position [1016, 0]
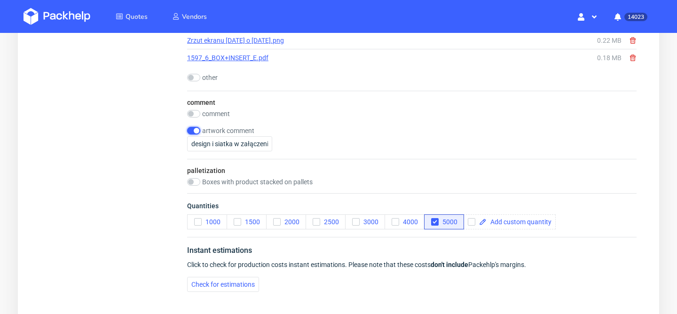
click at [197, 131] on input "checkbox" at bounding box center [193, 131] width 13 height 8
checkbox input "false"
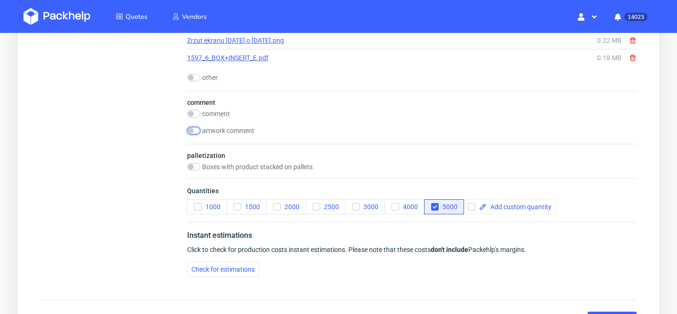
scroll to position [1105, 0]
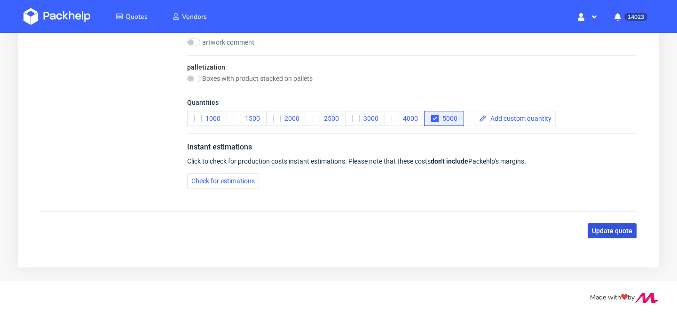
click at [602, 225] on button "Update quote" at bounding box center [612, 230] width 49 height 15
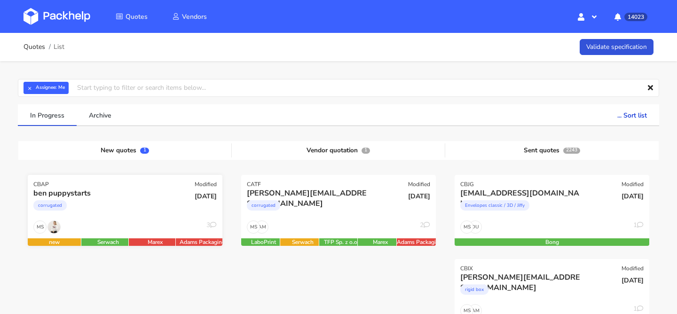
click at [132, 212] on div "corrugated" at bounding box center [95, 207] width 125 height 19
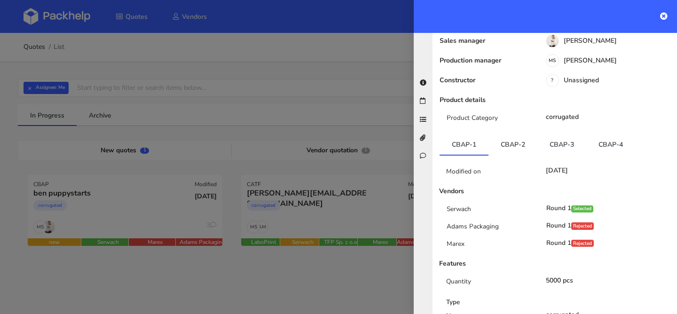
scroll to position [136, 0]
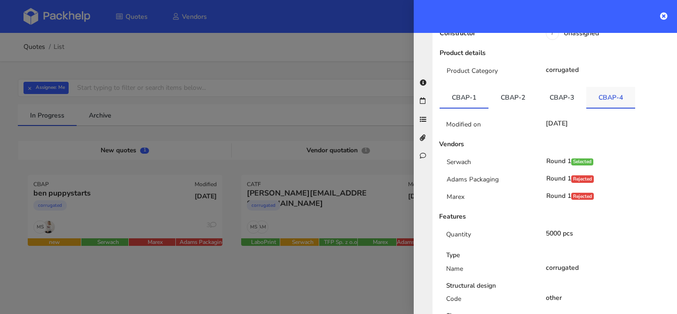
click at [609, 94] on link "CBAP-4" at bounding box center [610, 97] width 49 height 21
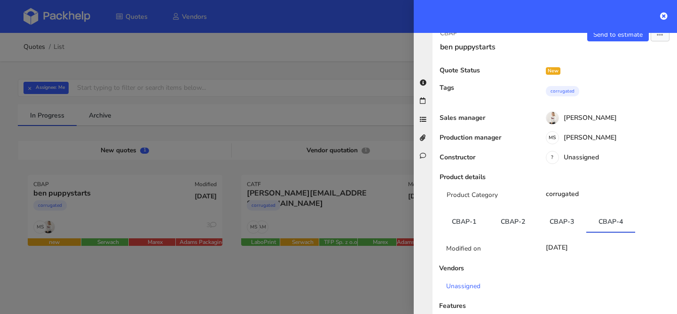
scroll to position [0, 0]
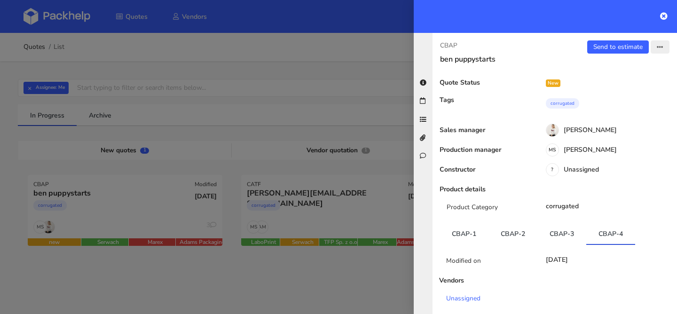
click at [659, 44] on icon "button" at bounding box center [660, 47] width 7 height 7
click at [616, 82] on link "Edit quote" at bounding box center [629, 84] width 83 height 16
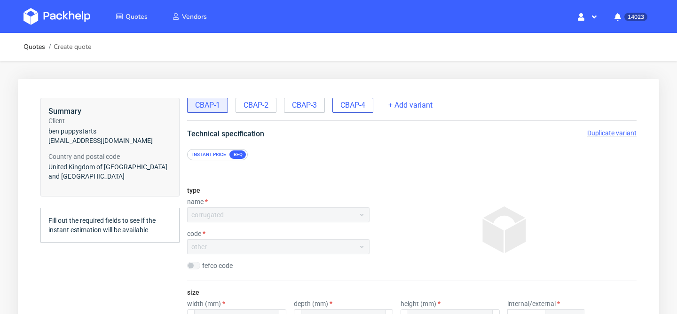
click at [365, 106] on span "CBAP-4" at bounding box center [353, 105] width 25 height 10
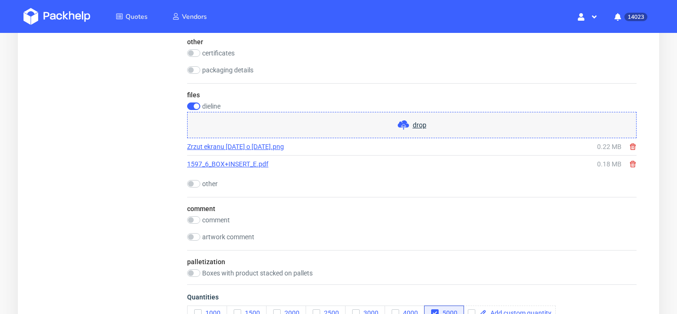
scroll to position [911, 0]
click at [192, 106] on input "checkbox" at bounding box center [193, 106] width 13 height 8
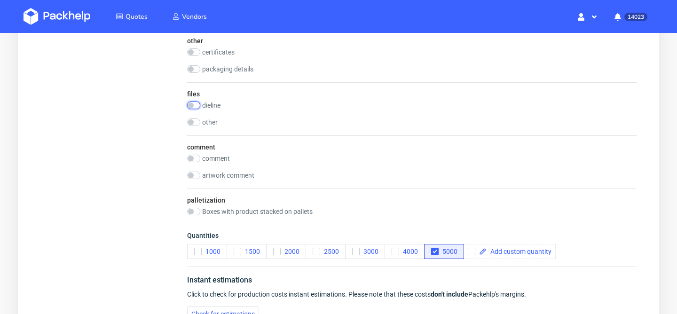
click at [192, 106] on input "checkbox" at bounding box center [193, 106] width 13 height 8
checkbox input "true"
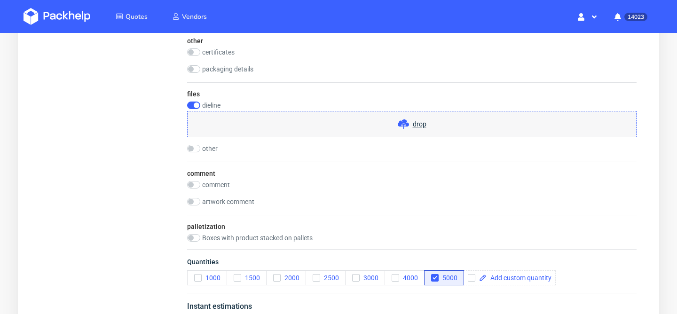
click at [353, 131] on div "drop" at bounding box center [412, 124] width 450 height 26
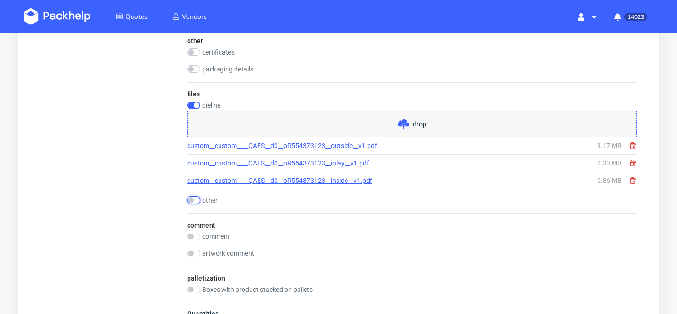
click at [195, 201] on input "checkbox" at bounding box center [193, 201] width 13 height 8
checkbox input "true"
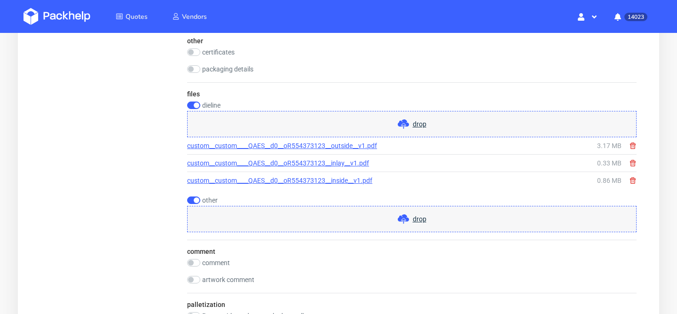
click at [328, 216] on div "drop" at bounding box center [412, 219] width 450 height 26
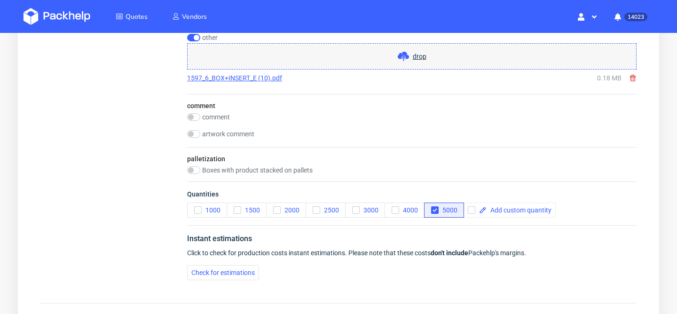
scroll to position [1165, 0]
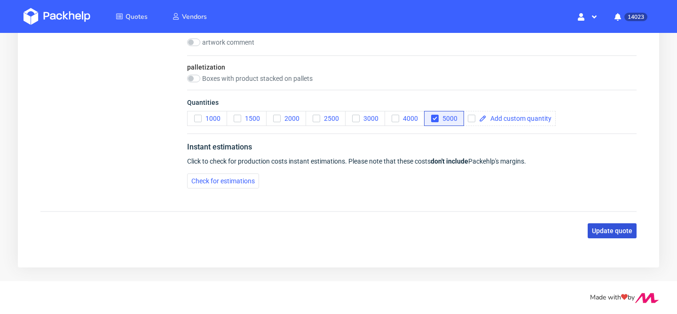
click at [612, 232] on span "Update quote" at bounding box center [612, 231] width 40 height 7
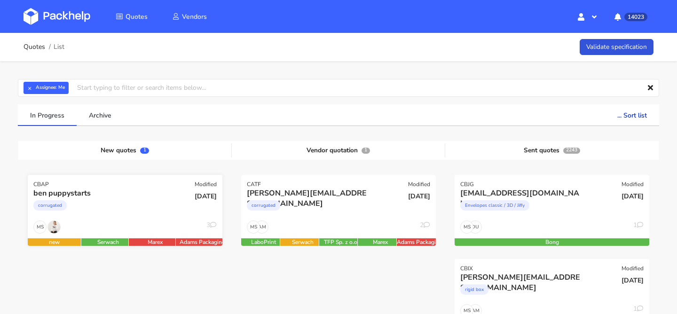
click at [111, 205] on div "corrugated" at bounding box center [95, 207] width 125 height 19
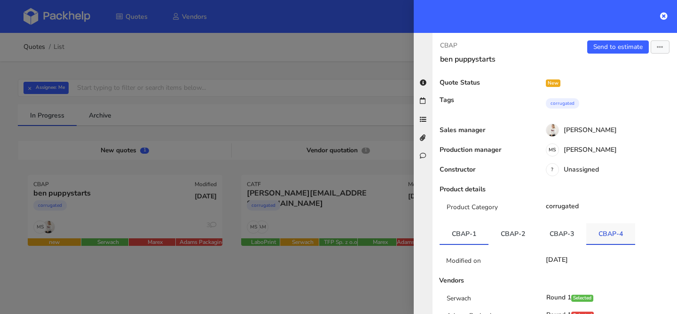
click at [606, 225] on link "CBAP-4" at bounding box center [610, 233] width 49 height 21
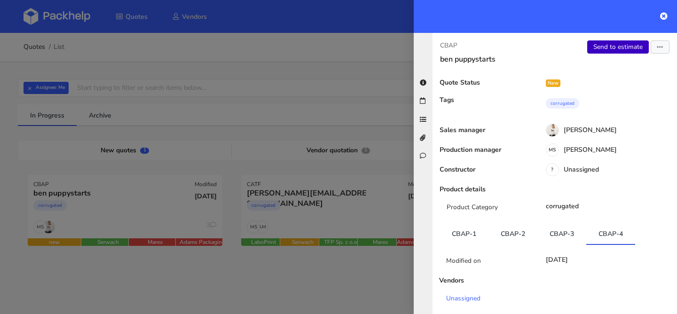
click at [604, 49] on link "Send to estimate" at bounding box center [618, 46] width 62 height 13
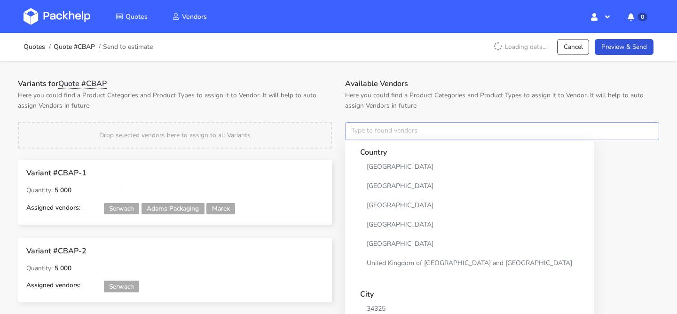
click at [370, 131] on input "text" at bounding box center [502, 131] width 314 height 18
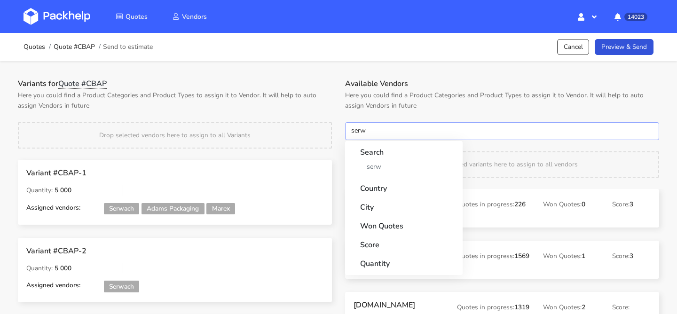
type input "serwa"
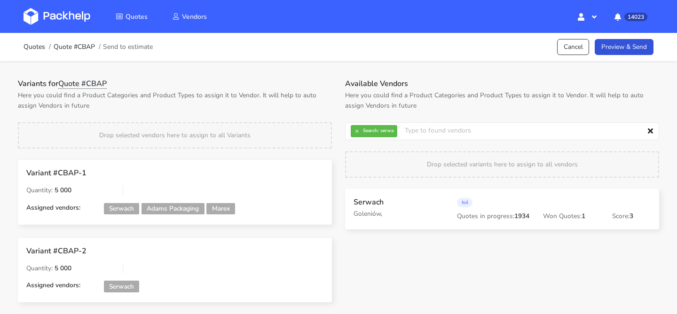
click at [623, 56] on div "Quotes Quote #CBAP Send to estimate Cancel Preview & Send" at bounding box center [338, 47] width 677 height 28
click at [627, 49] on link "Preview & Send" at bounding box center [624, 47] width 59 height 16
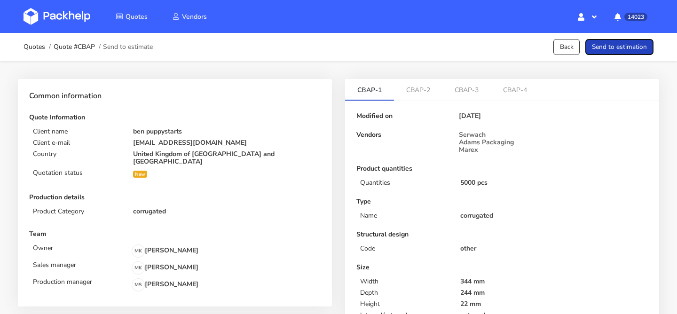
click at [627, 49] on button "Send to estimation" at bounding box center [620, 47] width 68 height 16
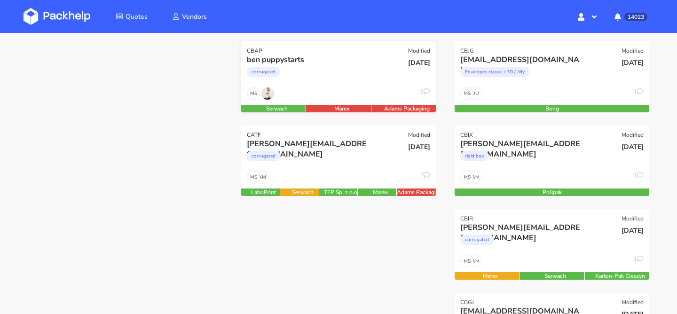
scroll to position [97, 0]
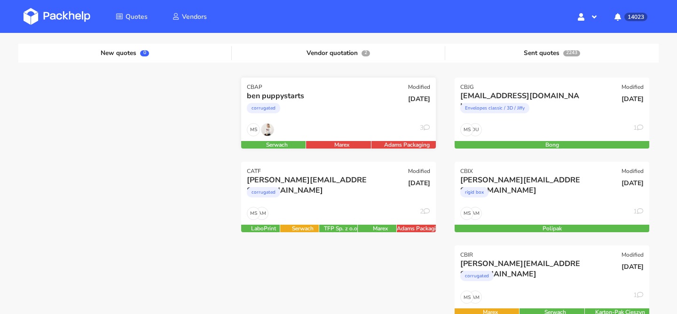
click at [350, 122] on div "ben puppystarts corrugated" at bounding box center [305, 107] width 131 height 32
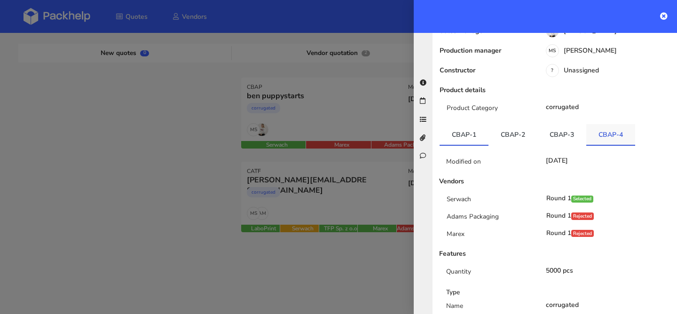
click at [610, 129] on link "CBAP-4" at bounding box center [610, 134] width 49 height 21
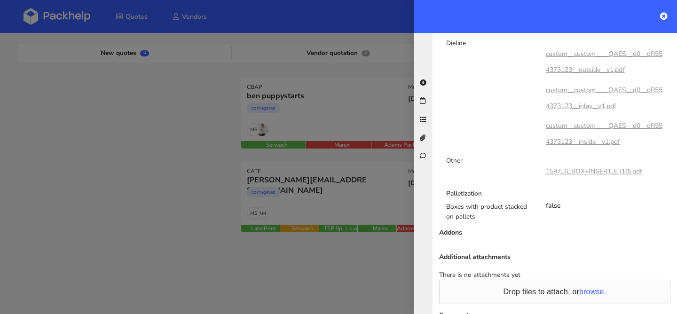
scroll to position [607, 0]
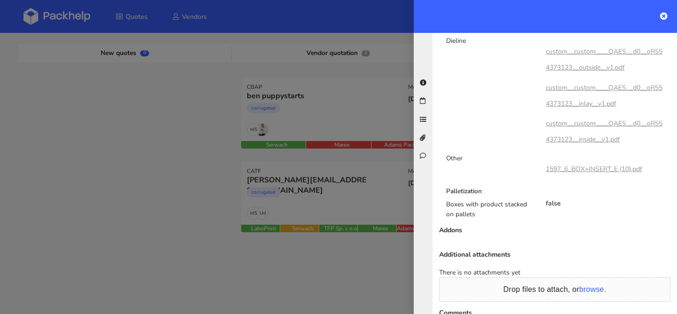
click at [245, 197] on div at bounding box center [338, 157] width 677 height 314
